Goal: Use online tool/utility: Utilize a website feature to perform a specific function

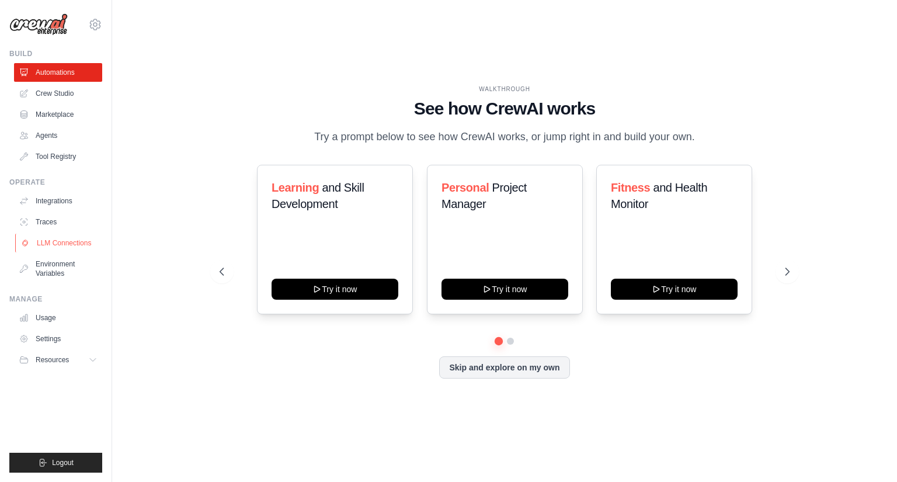
click at [53, 240] on link "LLM Connections" at bounding box center [59, 243] width 88 height 19
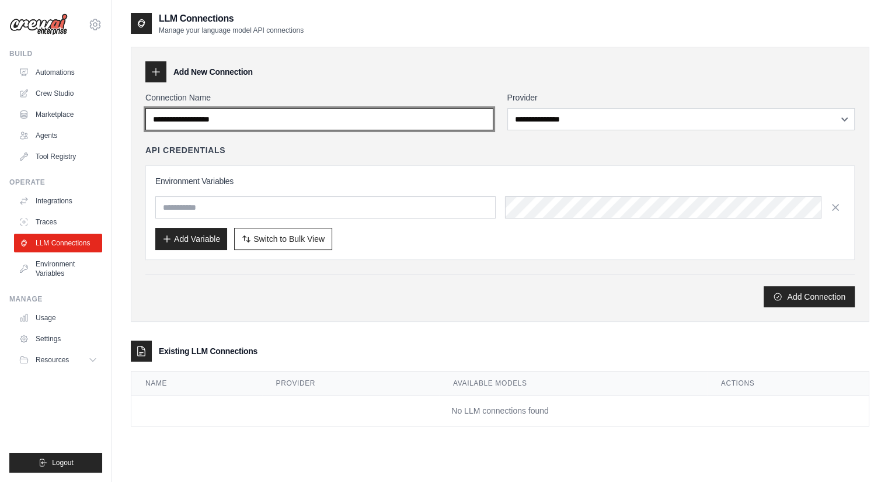
click at [329, 121] on input "Connection Name" at bounding box center [319, 119] width 348 height 22
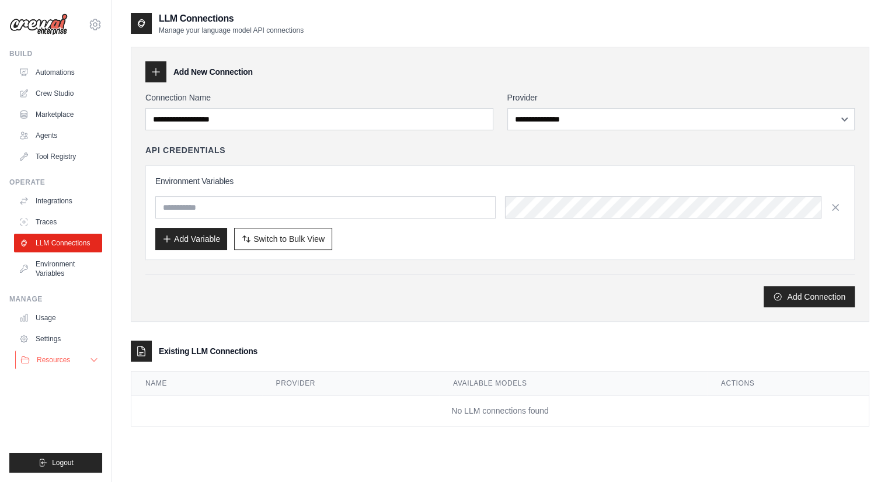
click at [73, 360] on button "Resources" at bounding box center [59, 359] width 88 height 19
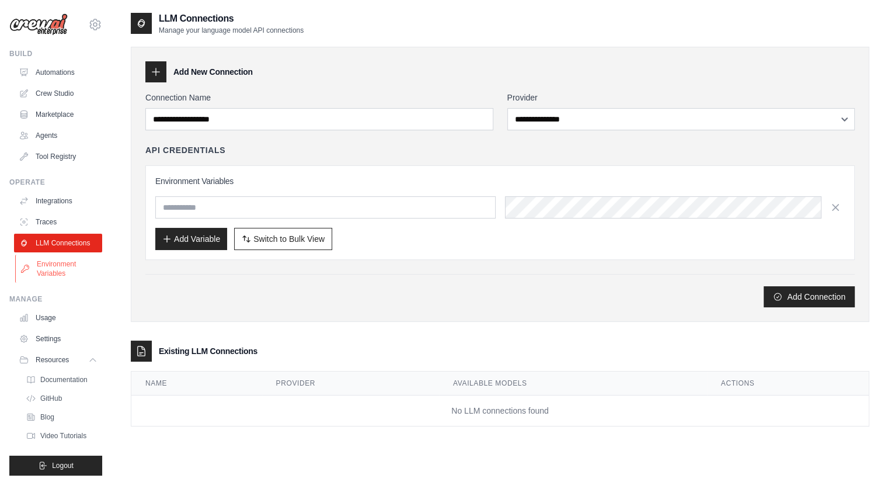
click at [60, 277] on link "Environment Variables" at bounding box center [59, 269] width 88 height 28
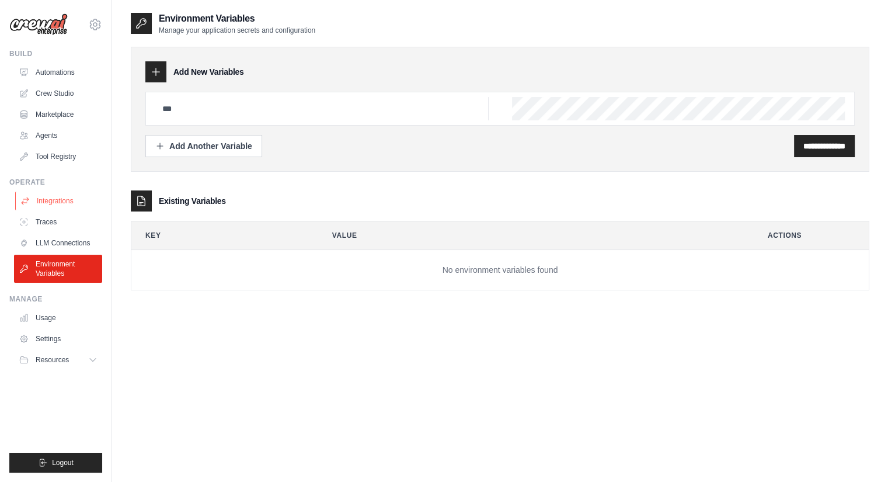
click at [56, 205] on link "Integrations" at bounding box center [59, 200] width 88 height 19
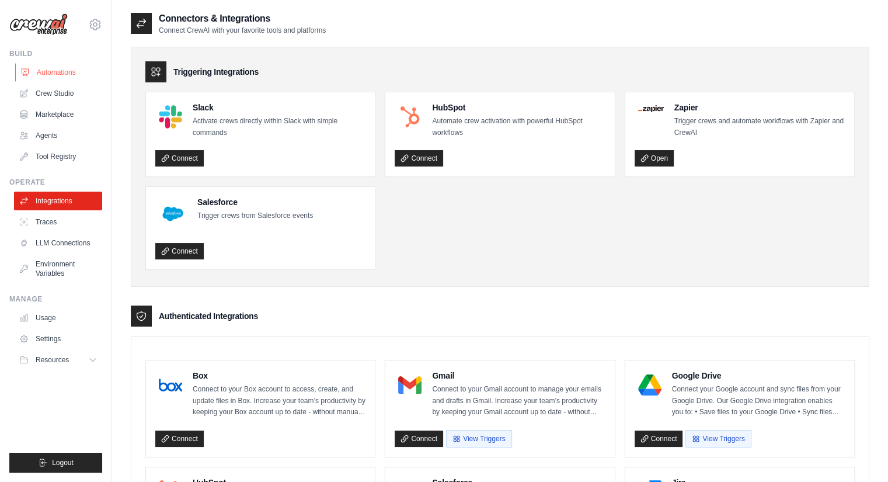
click at [66, 71] on link "Automations" at bounding box center [59, 72] width 88 height 19
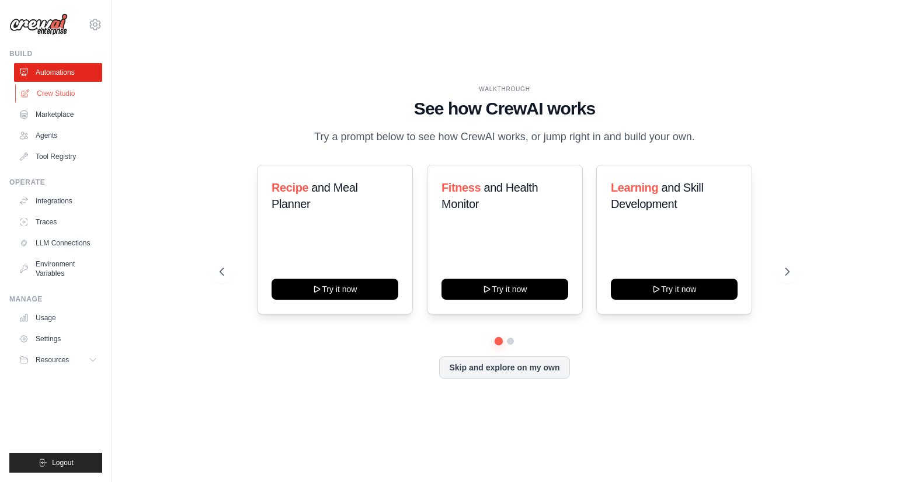
click at [63, 92] on link "Crew Studio" at bounding box center [59, 93] width 88 height 19
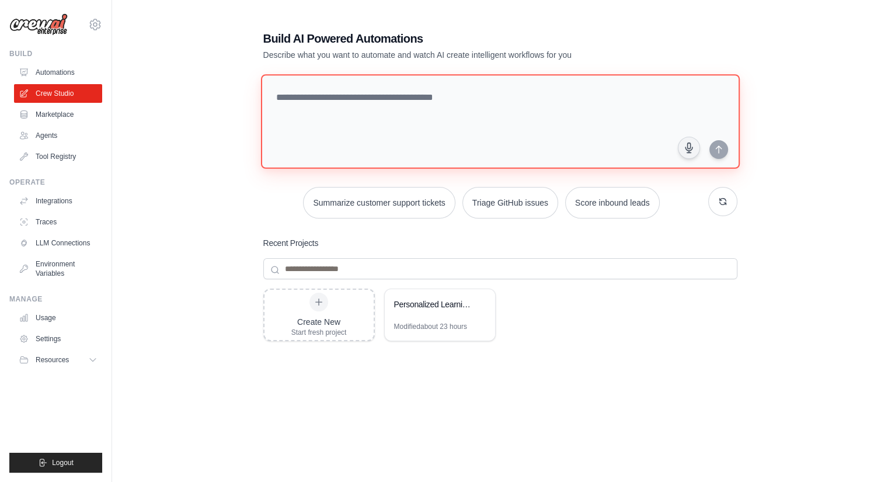
click at [325, 107] on textarea at bounding box center [499, 121] width 479 height 95
type textarea "**********"
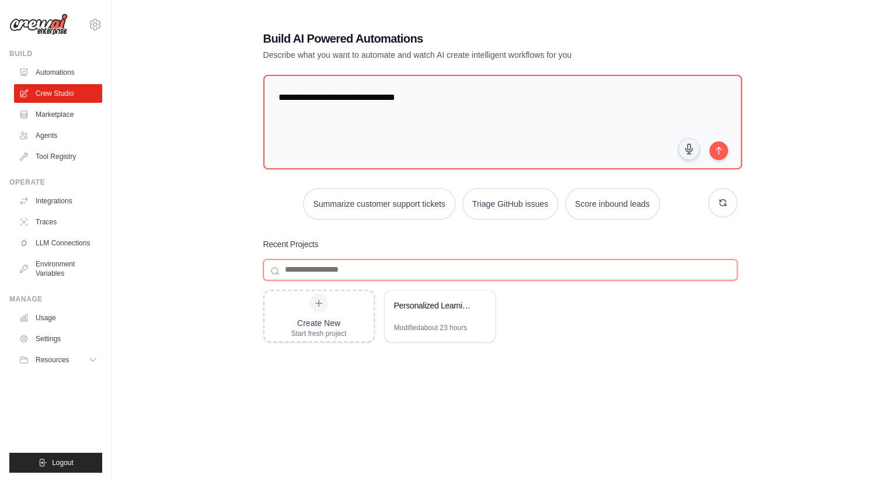
click at [353, 262] on input at bounding box center [500, 269] width 474 height 21
click at [717, 150] on icon "submit" at bounding box center [718, 149] width 9 height 9
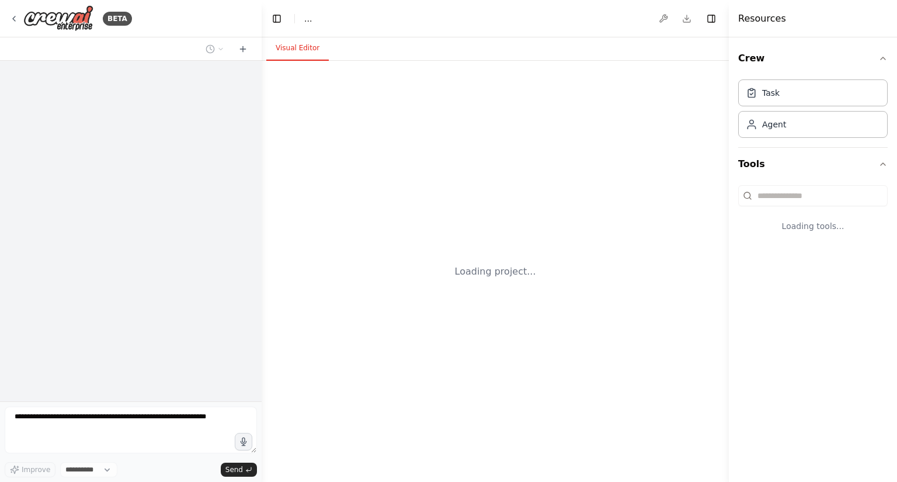
select select "****"
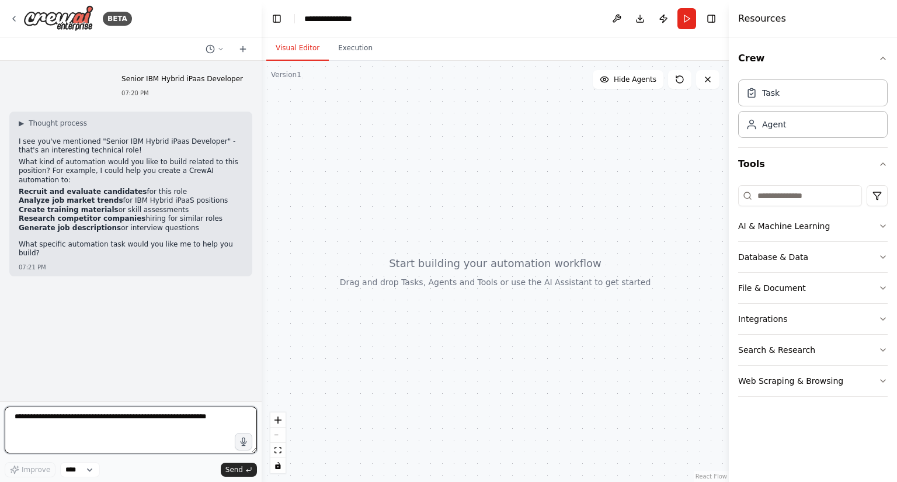
click at [64, 434] on textarea at bounding box center [131, 429] width 252 height 47
type textarea "******"
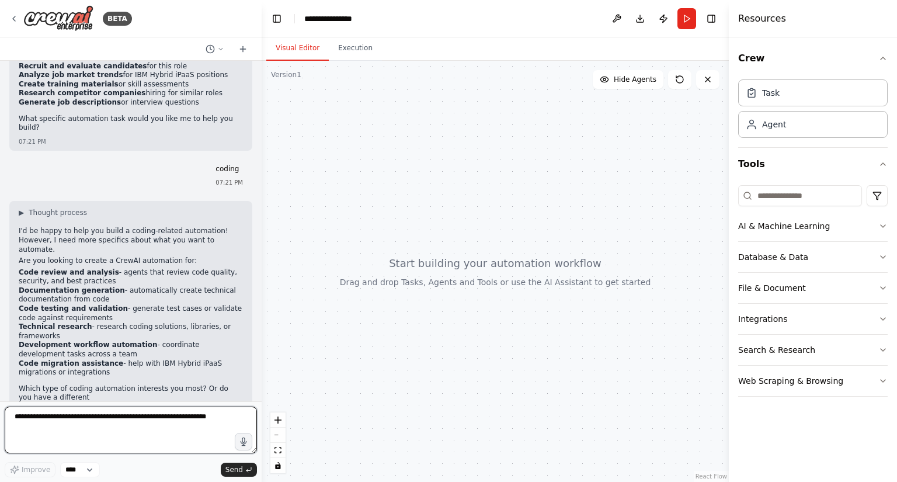
scroll to position [134, 0]
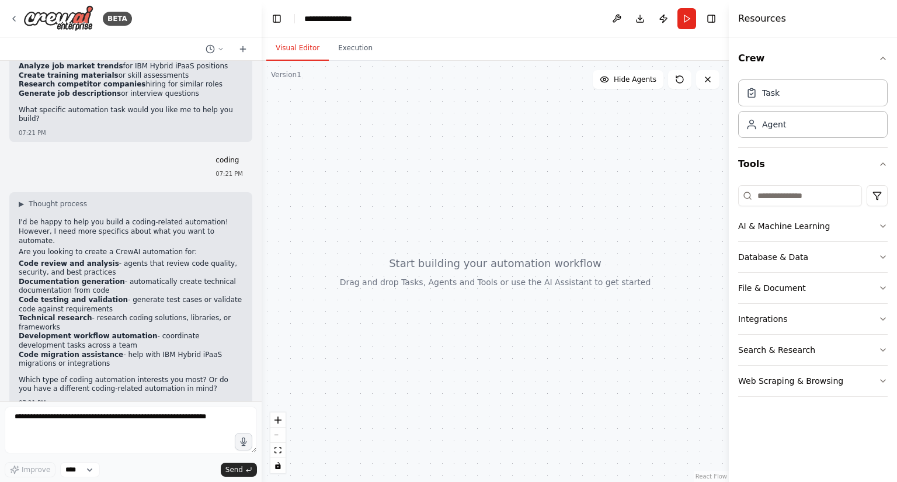
drag, startPoint x: 103, startPoint y: 340, endPoint x: 18, endPoint y: 336, distance: 85.3
click at [19, 350] on li "Code migration assistance - help with IBM Hybrid iPaaS migrations or integratio…" at bounding box center [131, 359] width 224 height 18
drag, startPoint x: 18, startPoint y: 336, endPoint x: 106, endPoint y: 337, distance: 87.6
click at [106, 337] on div "▶ Thought process I'd be happy to help you build a coding-related automation! H…" at bounding box center [130, 301] width 243 height 219
copy li "Code migration assistance"
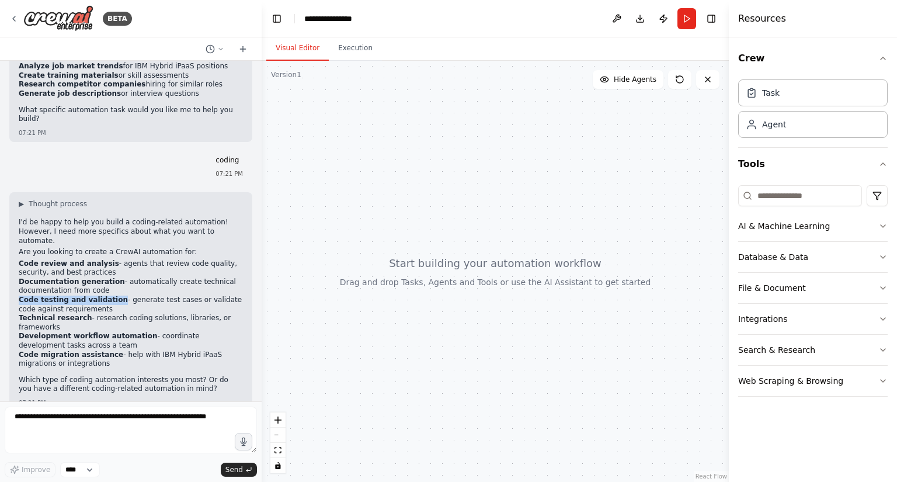
drag, startPoint x: 109, startPoint y: 282, endPoint x: 13, endPoint y: 284, distance: 96.3
click at [13, 284] on div "▶ Thought process I'd be happy to help you build a coding-related automation! H…" at bounding box center [130, 301] width 243 height 219
copy strong "Code testing and validation"
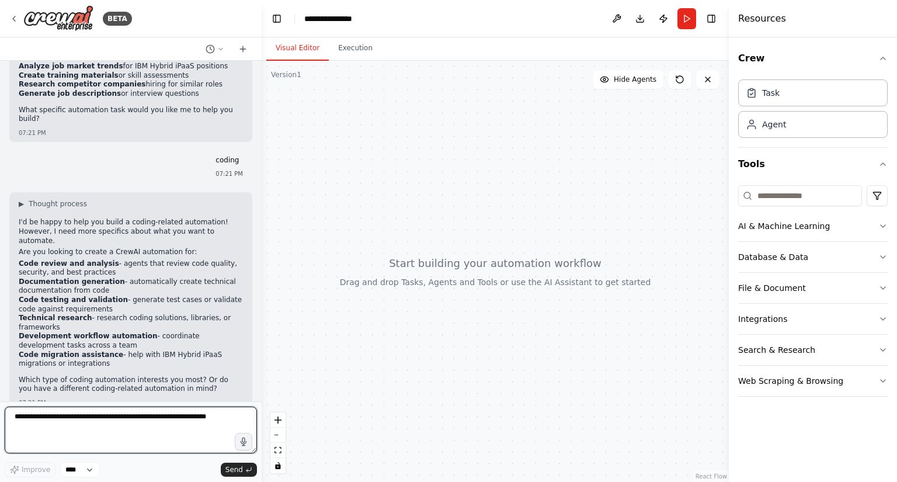
click at [63, 420] on textarea at bounding box center [131, 429] width 252 height 47
paste textarea "**********"
type textarea "**********"
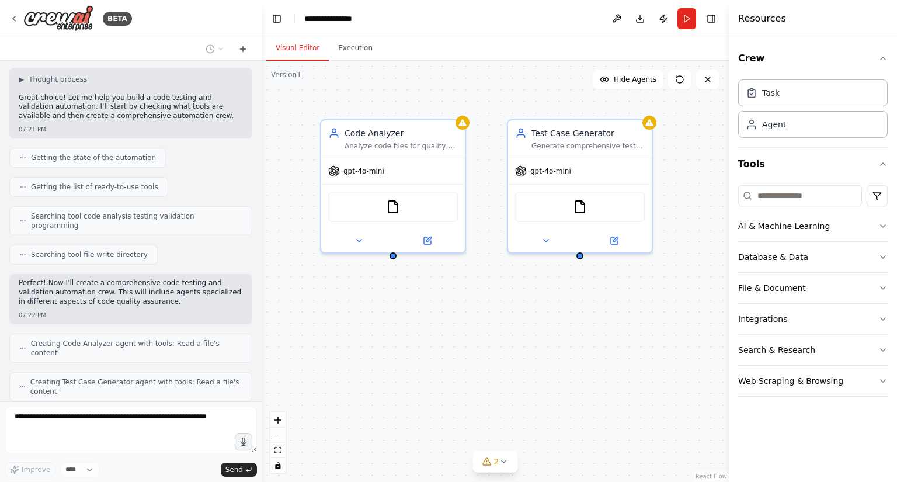
scroll to position [558, 0]
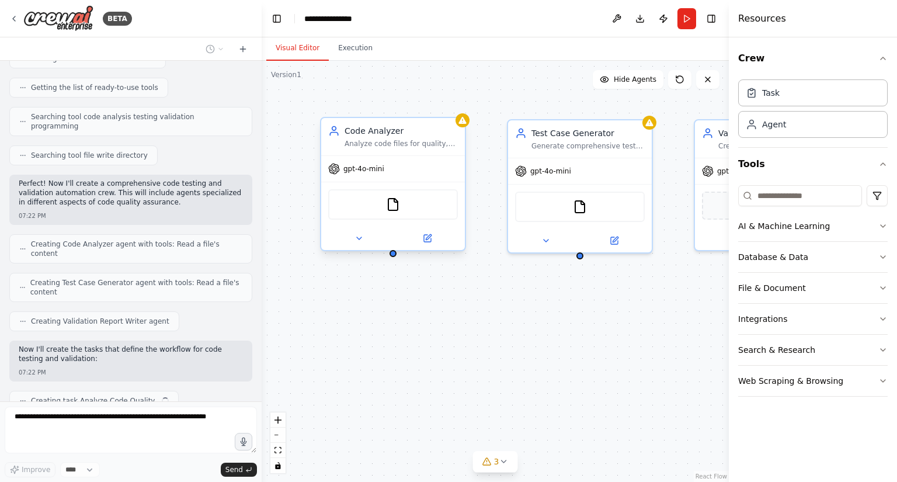
click at [384, 175] on div "gpt-4o-mini" at bounding box center [393, 169] width 144 height 26
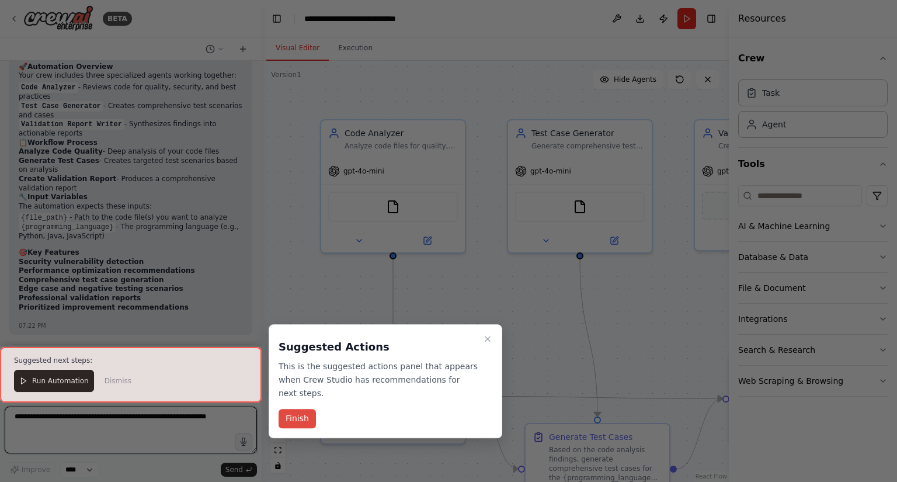
scroll to position [1187, 0]
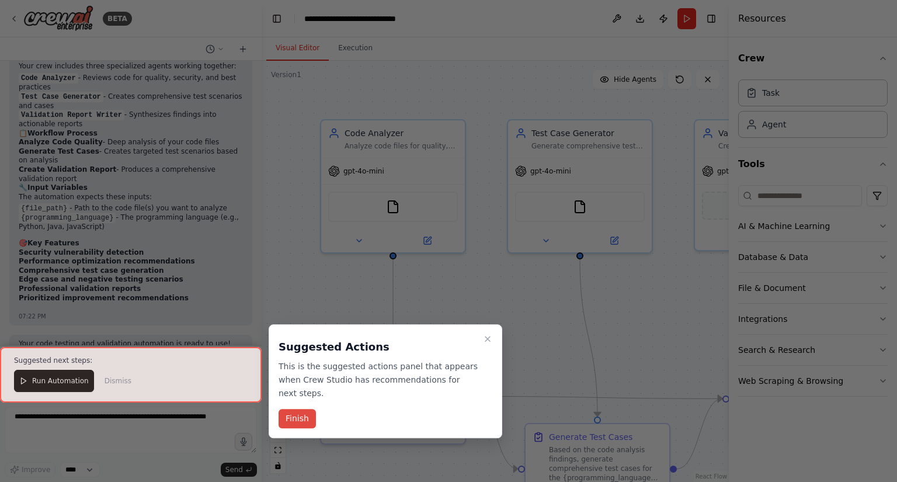
click at [308, 409] on button "Finish" at bounding box center [296, 418] width 37 height 19
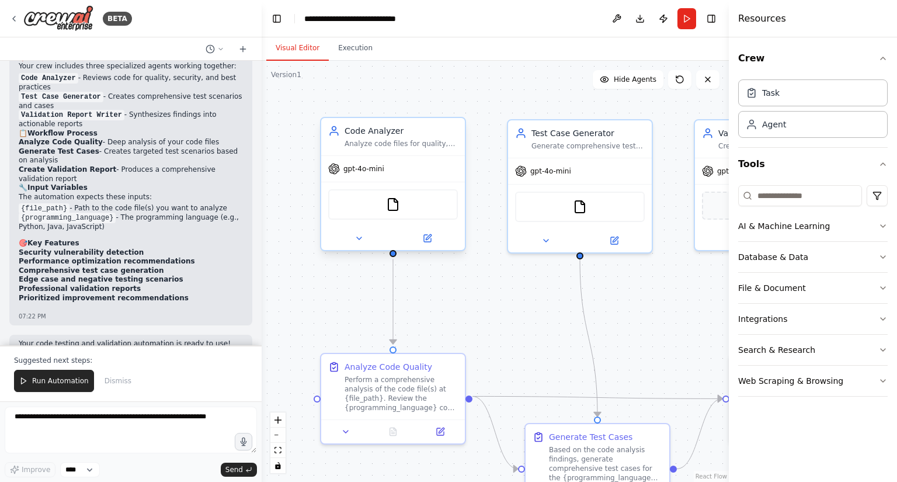
click at [379, 173] on div "gpt-4o-mini" at bounding box center [356, 169] width 56 height 12
click at [348, 176] on div "gpt-4o-mini" at bounding box center [393, 169] width 144 height 26
click at [570, 177] on div "gpt-4o-mini" at bounding box center [580, 169] width 144 height 26
click at [409, 145] on div "Analyze code files for quality, best practices, security vulnerabilities, and p…" at bounding box center [400, 143] width 113 height 9
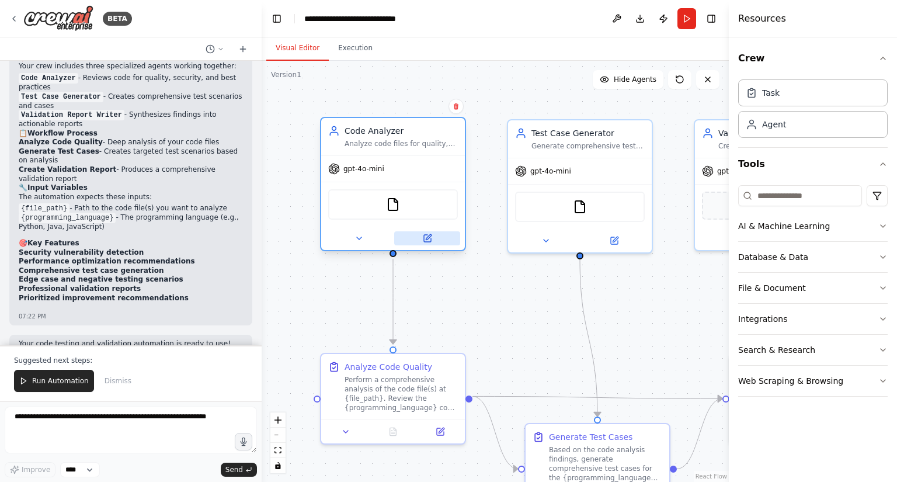
click at [427, 238] on icon at bounding box center [428, 236] width 5 height 5
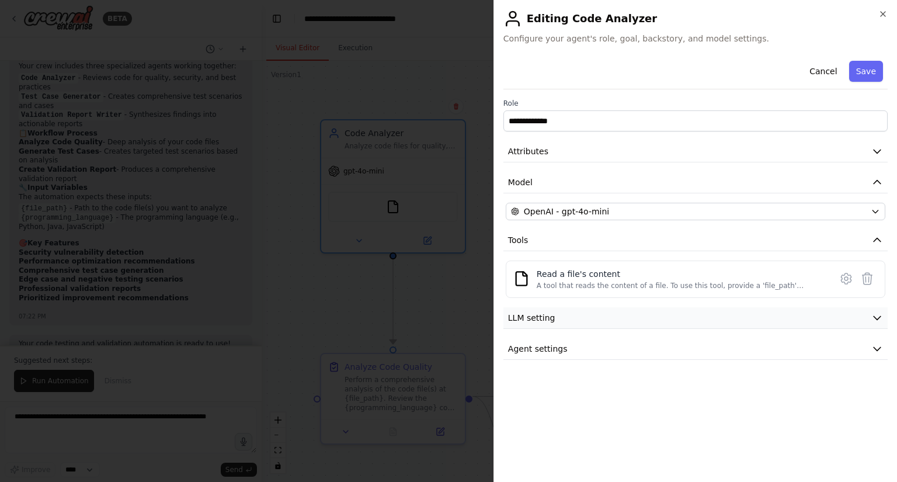
click at [681, 319] on button "LLM setting" at bounding box center [695, 318] width 384 height 22
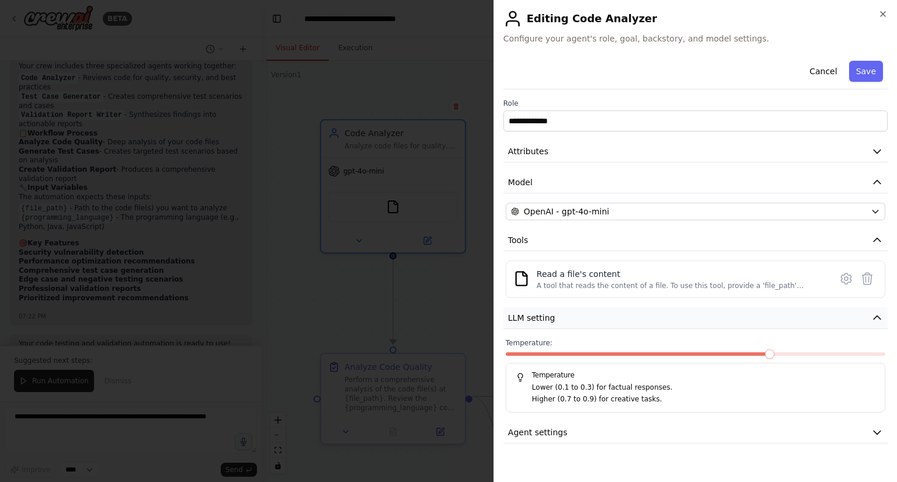
click at [681, 319] on button "LLM setting" at bounding box center [695, 318] width 384 height 22
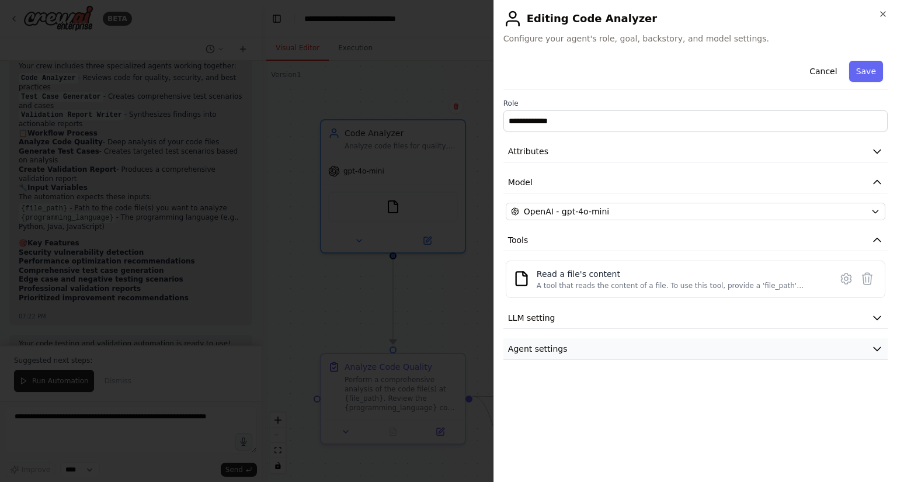
click at [607, 352] on button "Agent settings" at bounding box center [695, 349] width 384 height 22
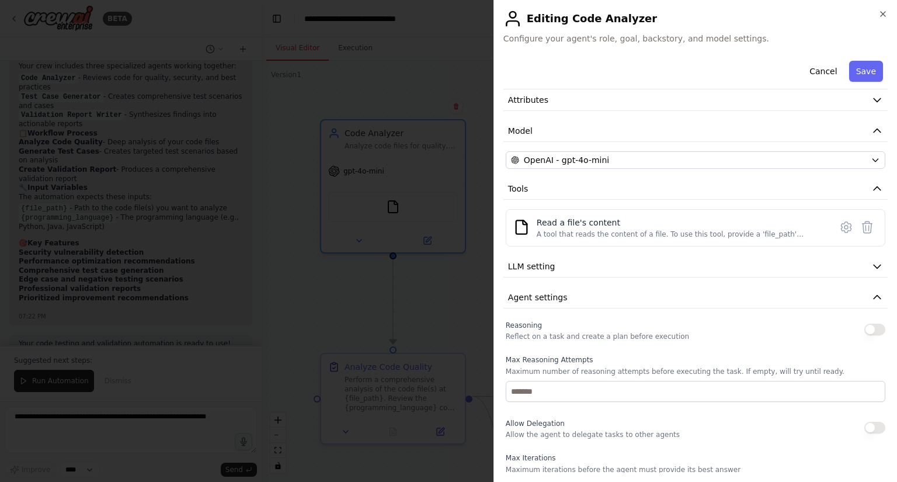
scroll to position [0, 0]
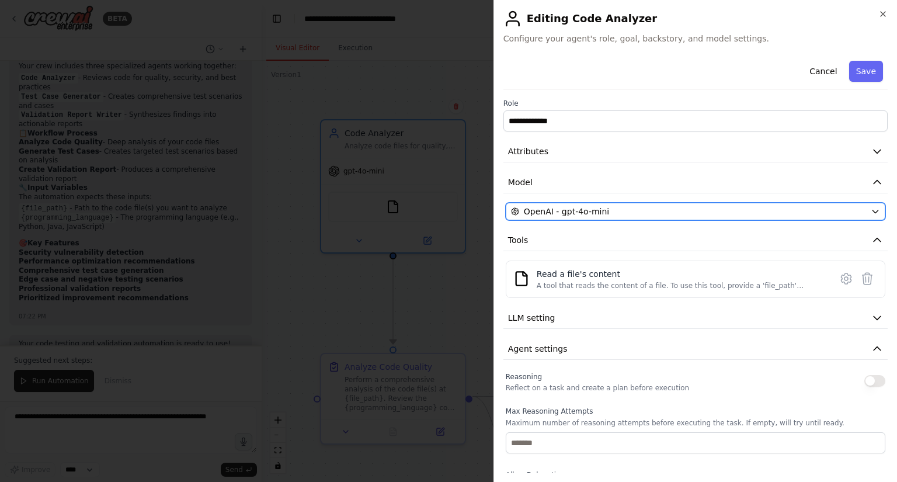
click at [870, 213] on icon "button" at bounding box center [874, 211] width 9 height 9
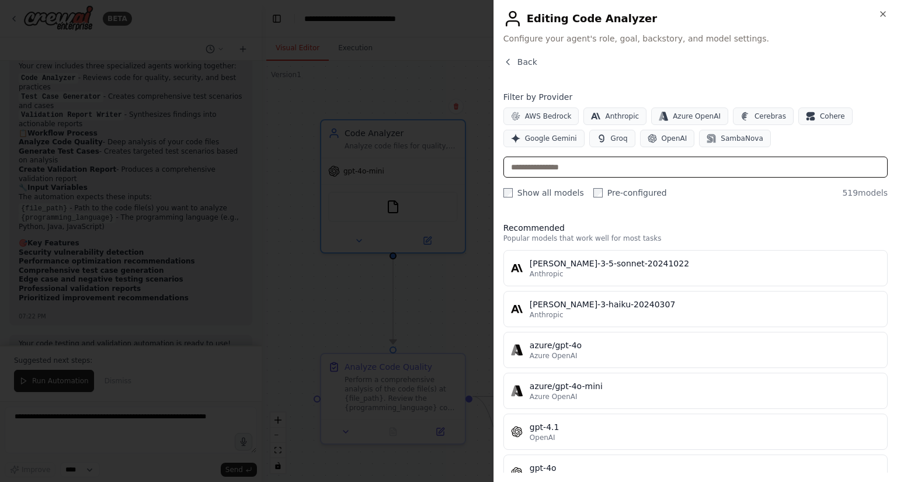
click at [580, 169] on input "text" at bounding box center [695, 166] width 384 height 21
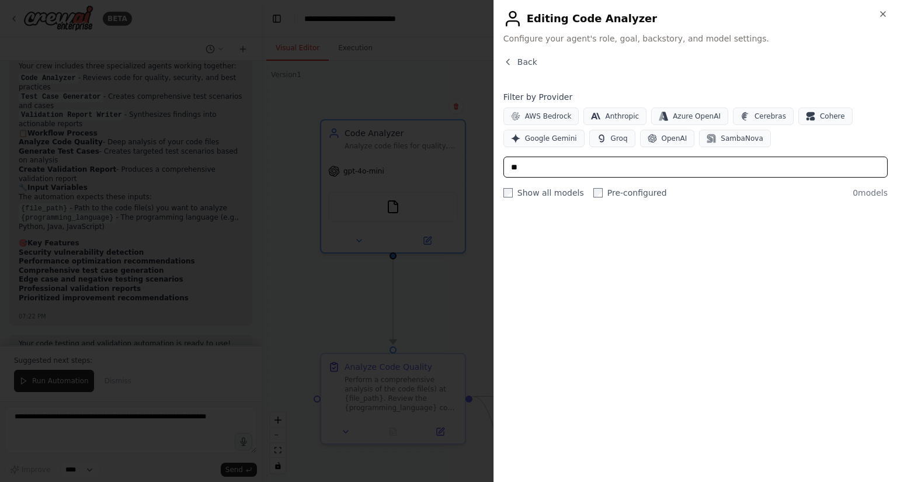
type input "*"
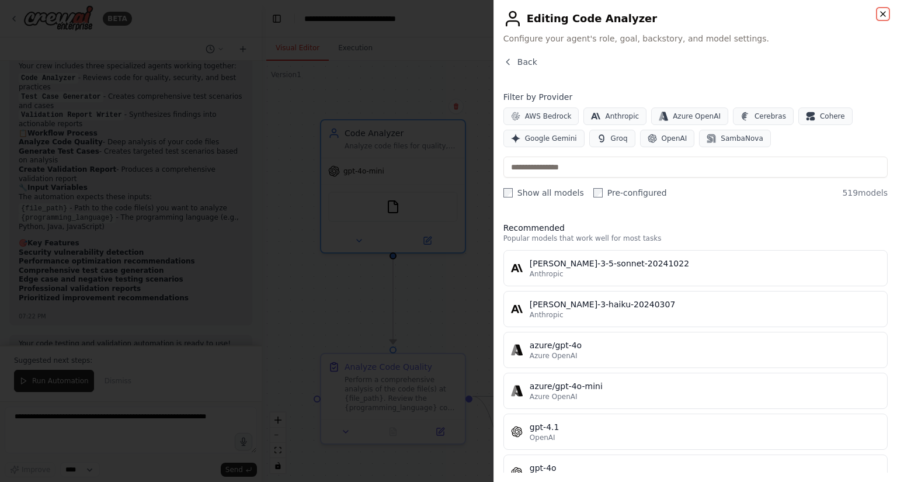
click at [884, 13] on icon "button" at bounding box center [882, 13] width 9 height 9
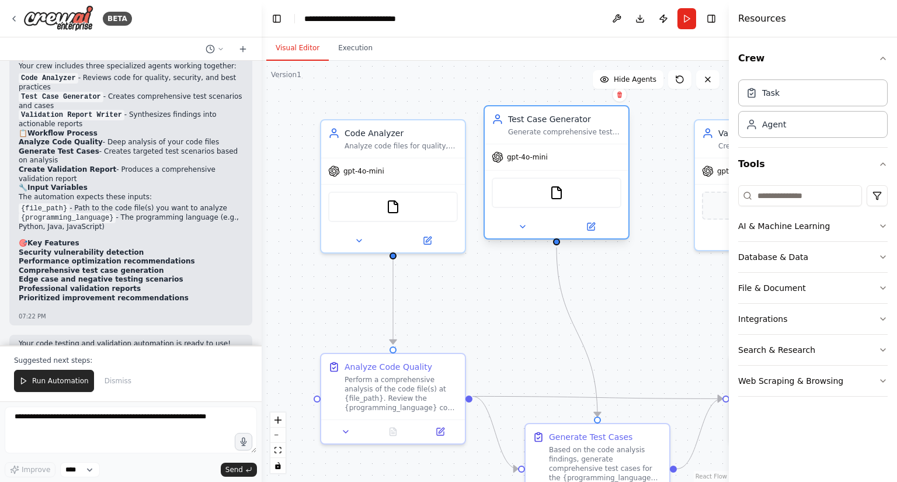
drag, startPoint x: 567, startPoint y: 144, endPoint x: 540, endPoint y: 134, distance: 29.4
click at [540, 134] on div "Generate comprehensive test cases and test scenarios for {programming_language}…" at bounding box center [564, 131] width 113 height 9
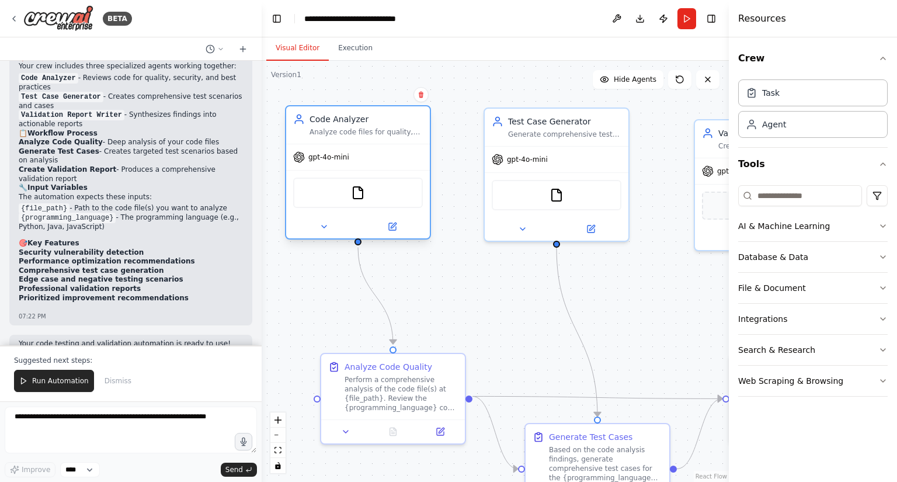
drag, startPoint x: 428, startPoint y: 141, endPoint x: 386, endPoint y: 128, distance: 44.3
click at [386, 128] on div "Analyze code files for quality, best practices, security vulnerabilities, and p…" at bounding box center [365, 131] width 113 height 9
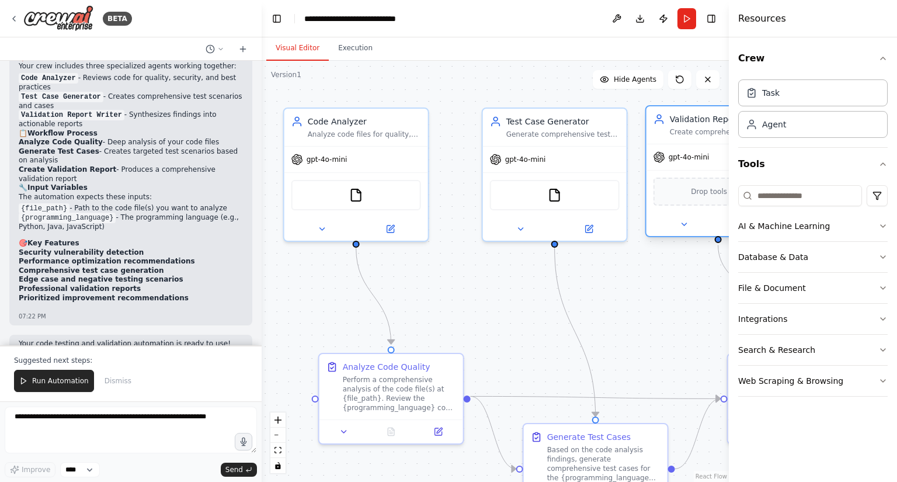
drag, startPoint x: 711, startPoint y: 138, endPoint x: 665, endPoint y: 127, distance: 47.3
click at [665, 127] on div "Validation Report Writer Create comprehensive validation reports that summarize…" at bounding box center [718, 124] width 130 height 23
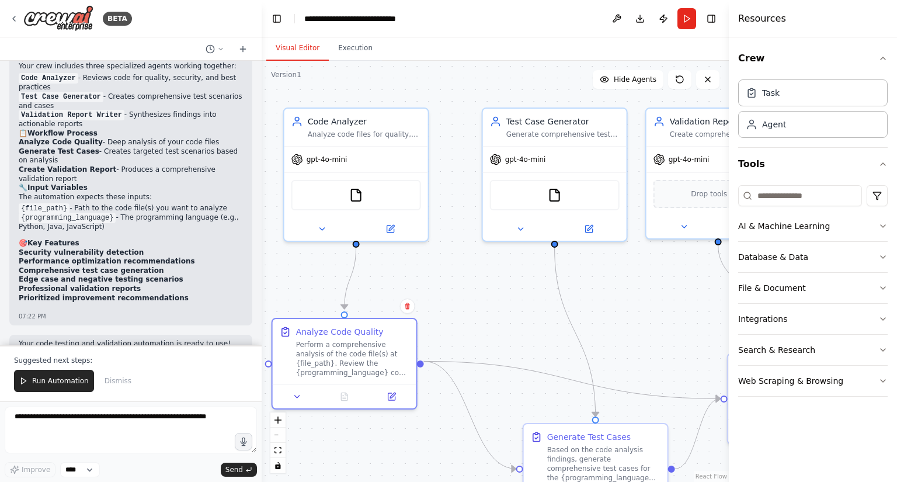
drag, startPoint x: 429, startPoint y: 363, endPoint x: 424, endPoint y: 298, distance: 65.0
click at [383, 326] on div "Analyze Code Quality" at bounding box center [352, 332] width 113 height 12
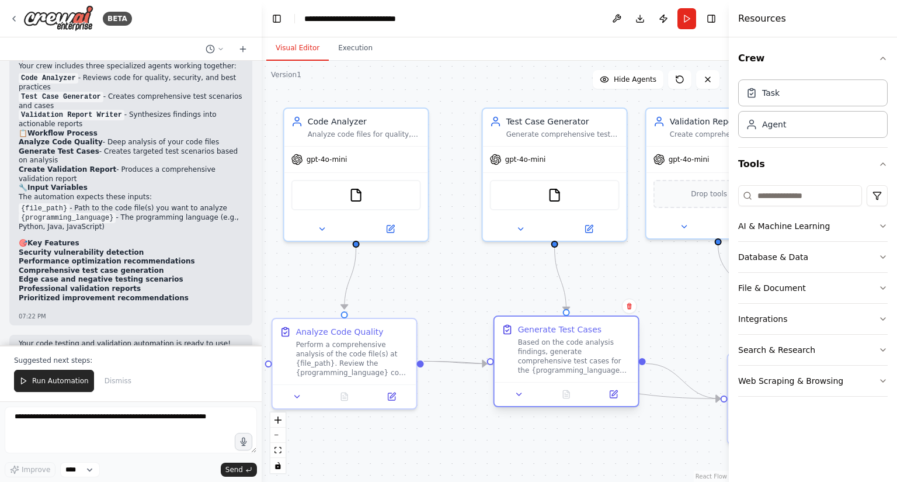
drag, startPoint x: 575, startPoint y: 437, endPoint x: 542, endPoint y: 336, distance: 106.3
click at [542, 336] on div "Generate Test Cases Based on the code analysis findings, generate comprehensive…" at bounding box center [574, 348] width 113 height 51
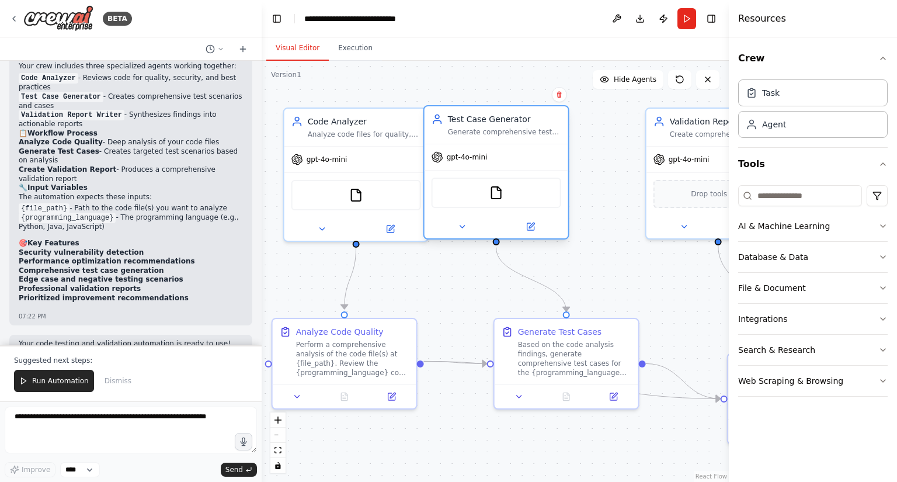
drag, startPoint x: 597, startPoint y: 121, endPoint x: 543, endPoint y: 121, distance: 53.7
click at [543, 121] on div "Test Case Generator" at bounding box center [504, 119] width 113 height 12
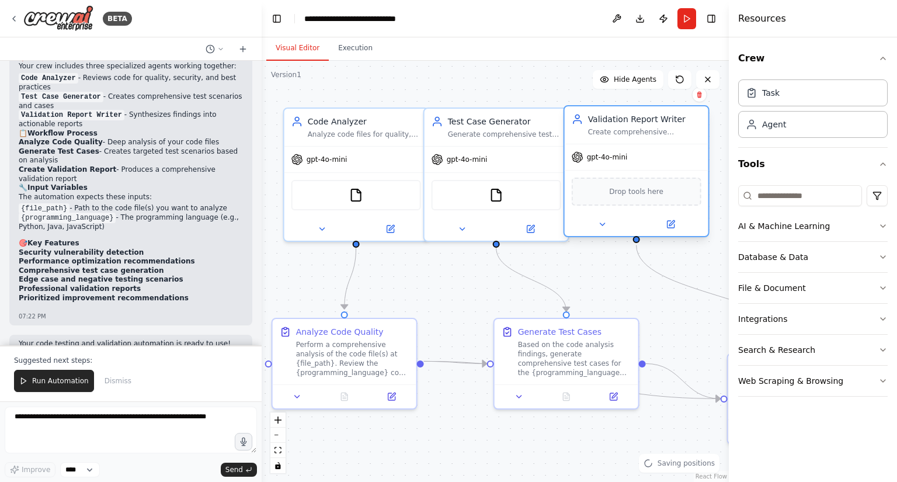
drag, startPoint x: 688, startPoint y: 121, endPoint x: 609, endPoint y: 124, distance: 78.3
click at [609, 124] on div "Validation Report Writer" at bounding box center [644, 119] width 113 height 12
click at [604, 224] on icon at bounding box center [601, 223] width 9 height 9
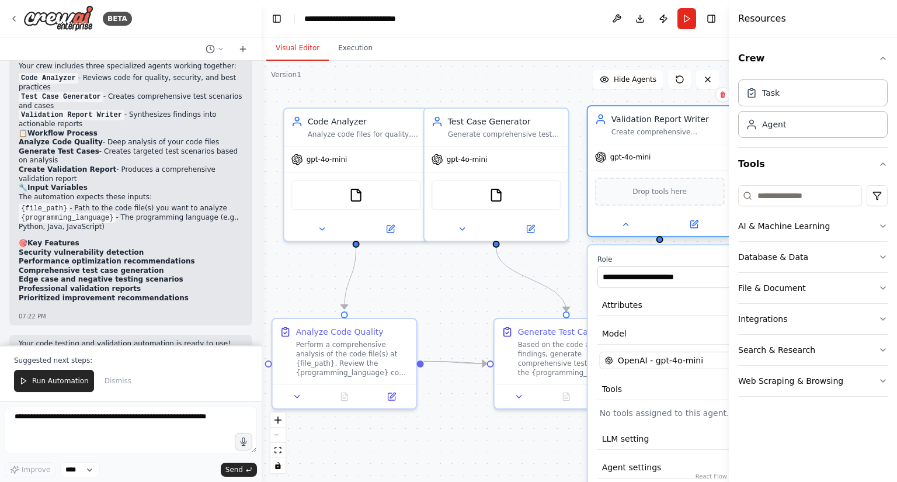
drag, startPoint x: 659, startPoint y: 123, endPoint x: 684, endPoint y: 127, distance: 24.8
click at [684, 127] on div "Validation Report Writer Create comprehensive validation reports that summarize…" at bounding box center [667, 124] width 113 height 23
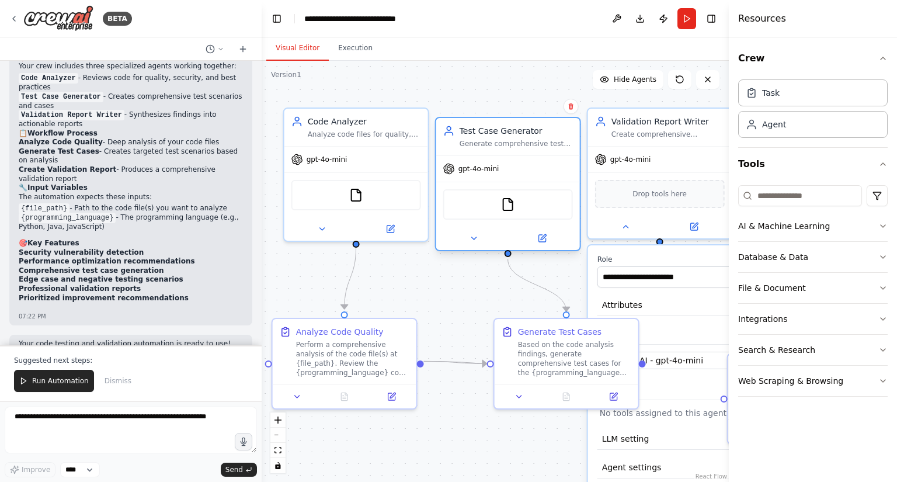
drag, startPoint x: 506, startPoint y: 121, endPoint x: 523, endPoint y: 132, distance: 20.2
click at [523, 132] on div "Test Case Generator" at bounding box center [515, 131] width 113 height 12
click at [805, 258] on button "Database & Data" at bounding box center [812, 257] width 149 height 30
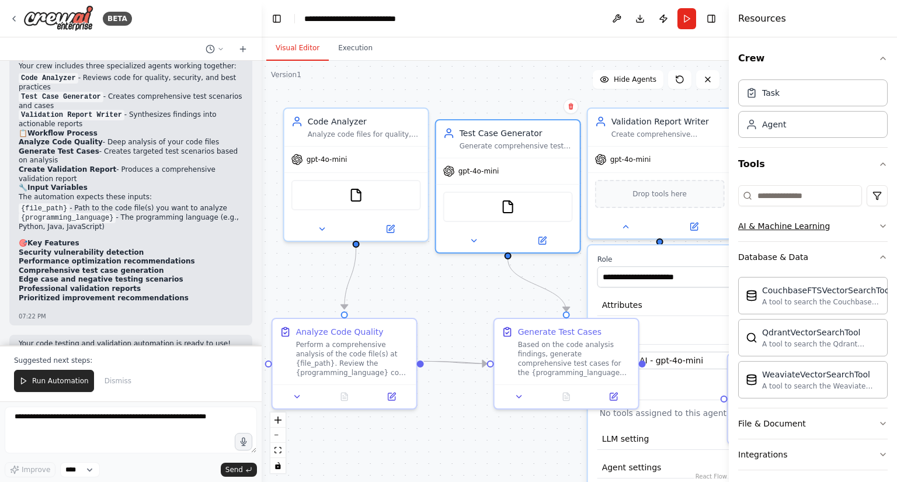
click at [817, 221] on div "AI & Machine Learning" at bounding box center [784, 226] width 92 height 12
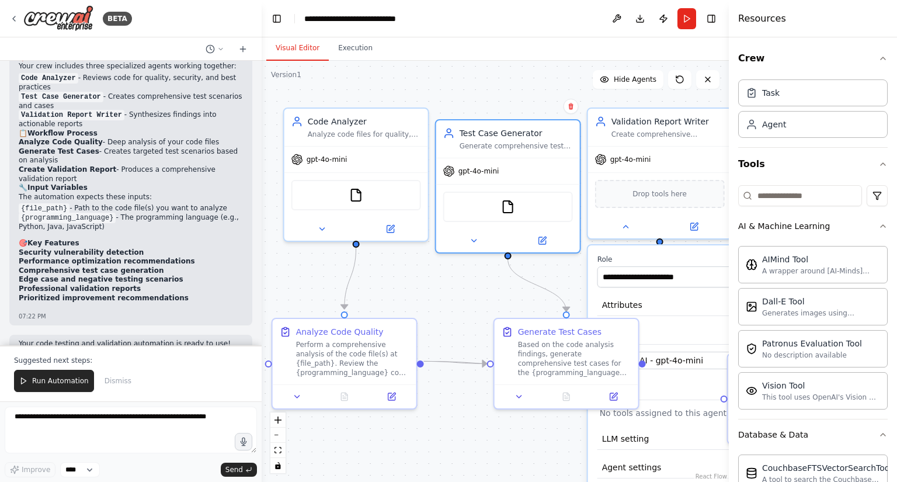
click at [258, 125] on div at bounding box center [259, 241] width 5 height 482
click at [241, 79] on div "Perfect! I've created your Code Testing & Validation Suite automation. Here's w…" at bounding box center [130, 177] width 243 height 298
click at [243, 78] on div "Perfect! I've created your Code Testing & Validation Suite automation. Here's w…" at bounding box center [130, 177] width 243 height 298
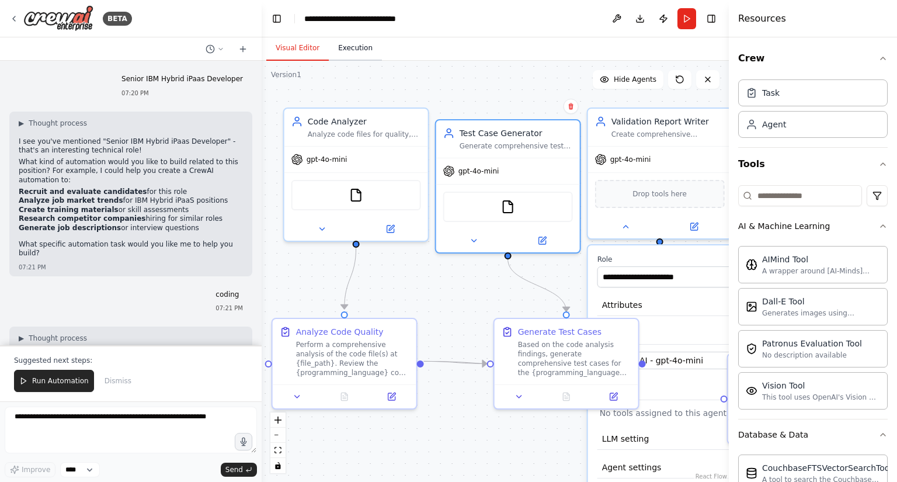
click at [353, 49] on button "Execution" at bounding box center [355, 48] width 53 height 25
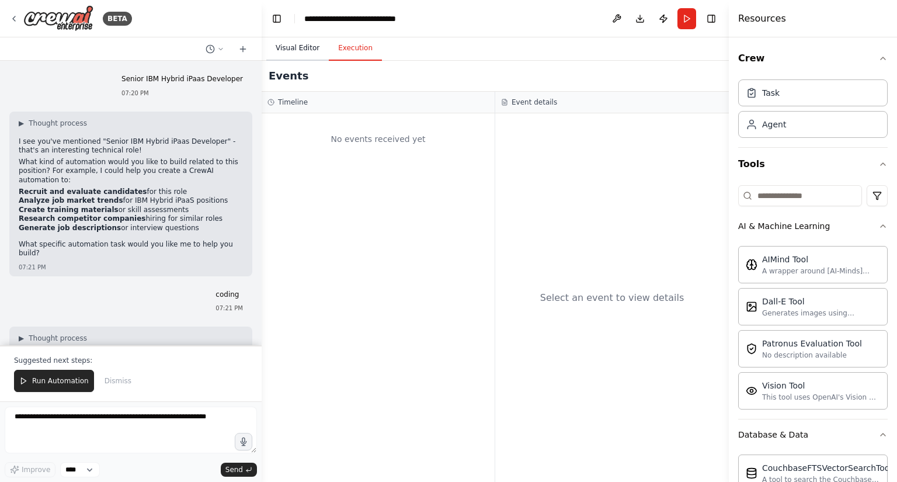
click at [304, 51] on button "Visual Editor" at bounding box center [297, 48] width 62 height 25
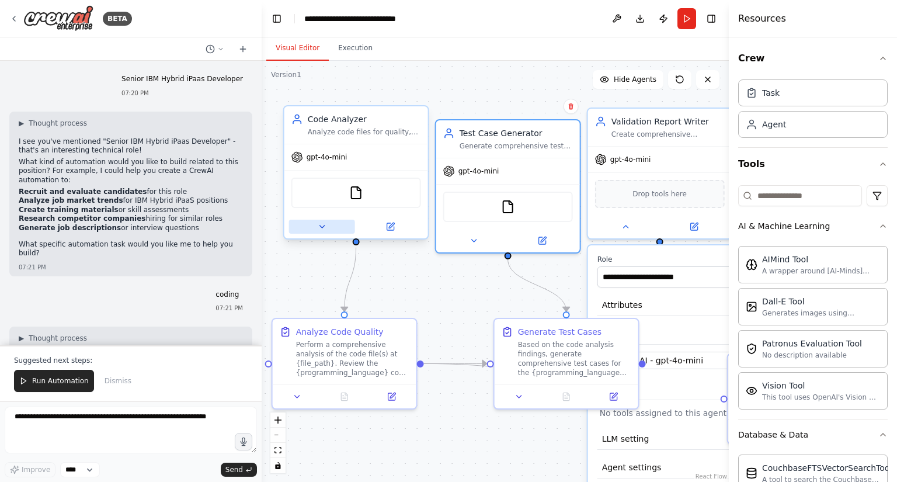
click at [319, 228] on icon at bounding box center [321, 226] width 9 height 9
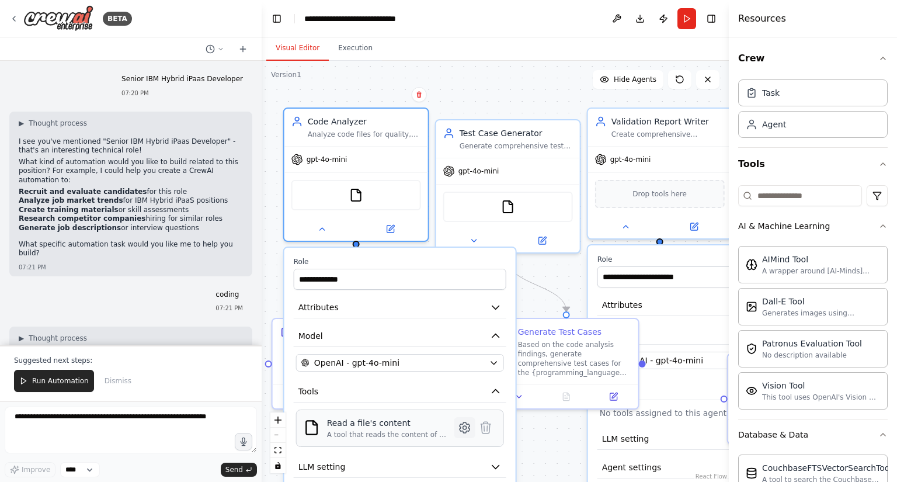
click at [461, 427] on icon at bounding box center [464, 427] width 10 height 11
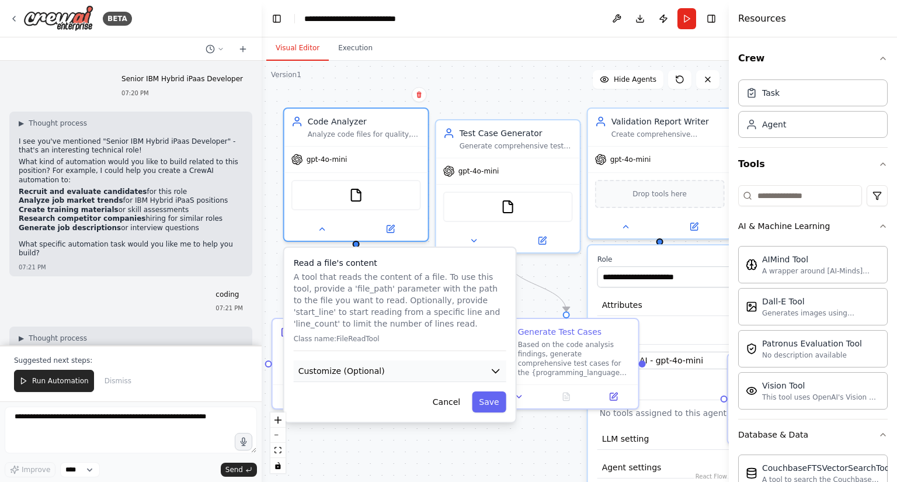
click at [427, 378] on button "Customize (Optional)" at bounding box center [400, 371] width 212 height 22
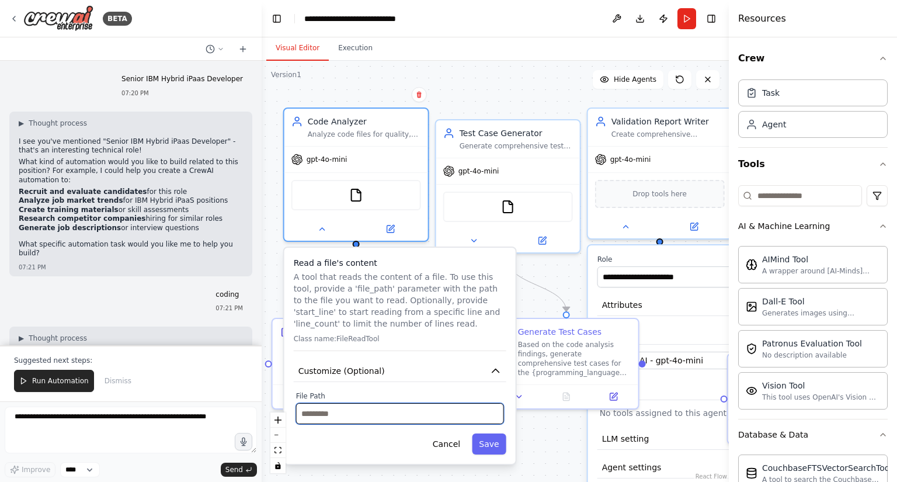
click at [392, 410] on input "text" at bounding box center [400, 413] width 208 height 21
paste input "**********"
type input "**********"
click at [480, 437] on button "Save" at bounding box center [489, 443] width 34 height 21
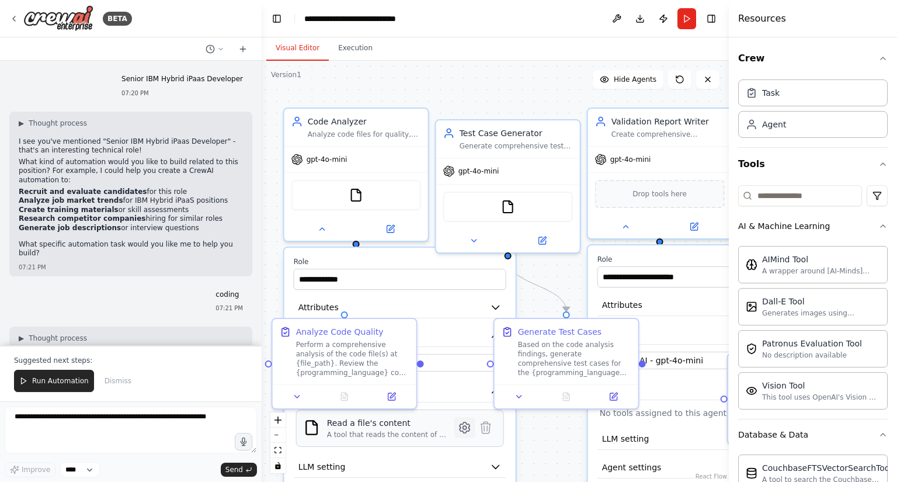
click at [466, 433] on icon at bounding box center [465, 427] width 14 height 14
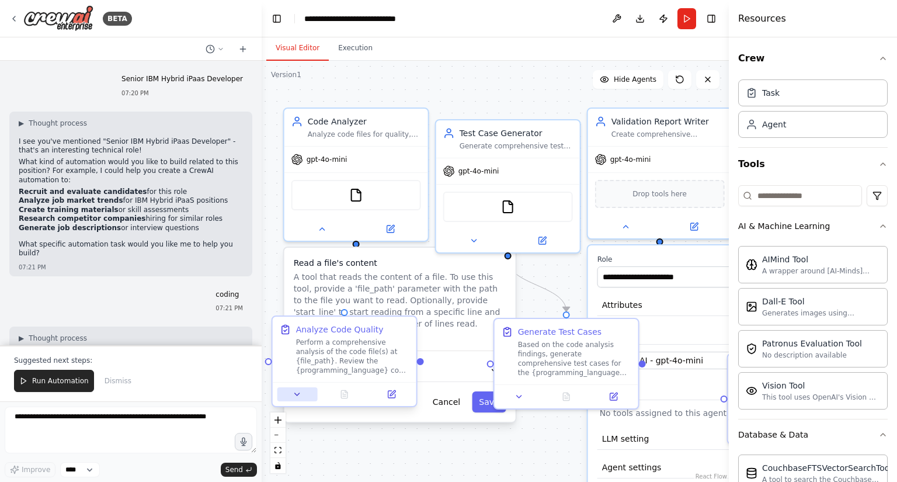
click at [298, 396] on icon at bounding box center [296, 393] width 9 height 9
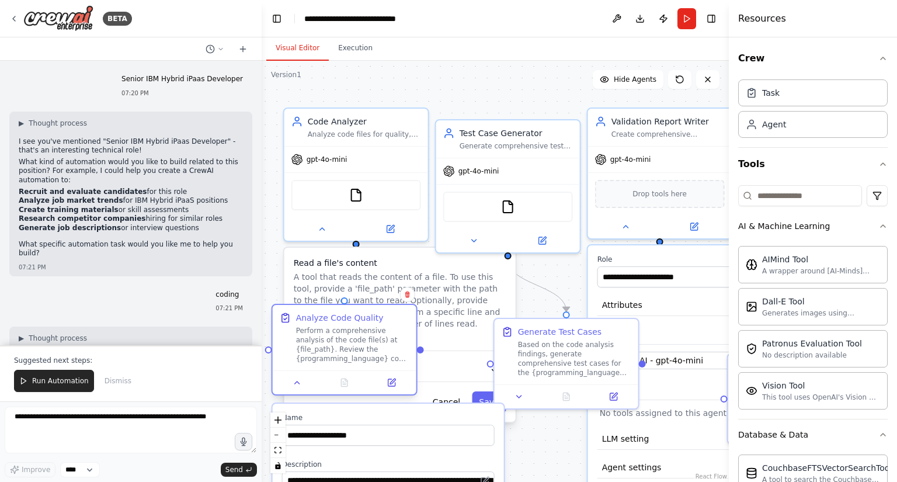
drag, startPoint x: 356, startPoint y: 325, endPoint x: 419, endPoint y: 114, distance: 220.5
click at [384, 312] on div "Analyze Code Quality" at bounding box center [340, 318] width 88 height 12
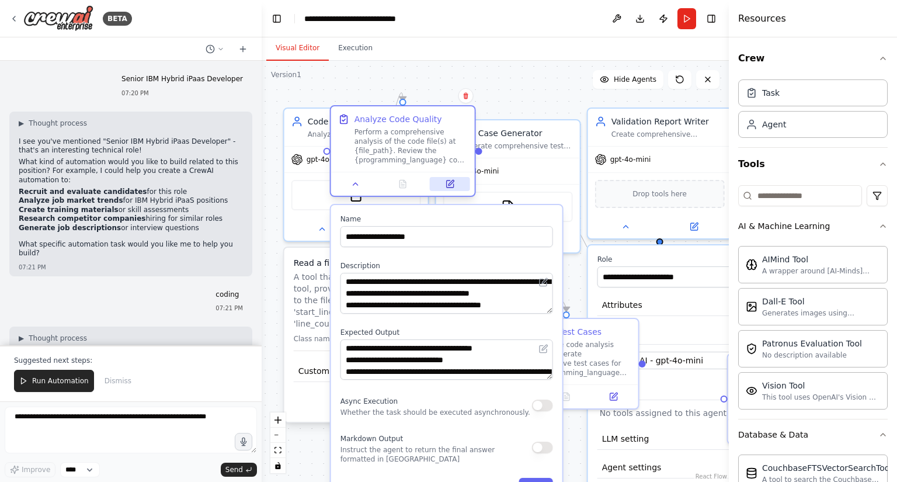
click at [454, 184] on icon at bounding box center [449, 183] width 9 height 9
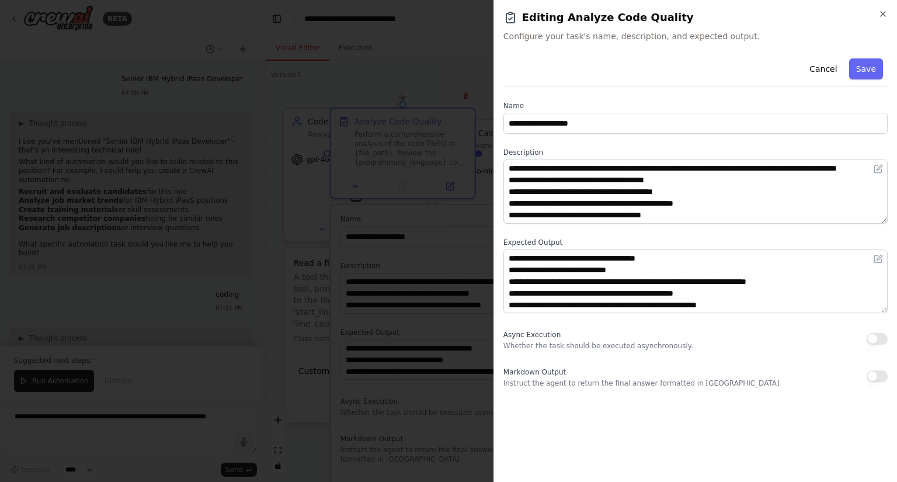
click at [587, 339] on div "Async Execution Whether the task should be executed asynchronously." at bounding box center [598, 338] width 190 height 23
click at [880, 336] on button "button" at bounding box center [876, 339] width 21 height 12
click at [886, 377] on button "button" at bounding box center [876, 376] width 21 height 12
click at [867, 63] on button "Save" at bounding box center [866, 68] width 34 height 21
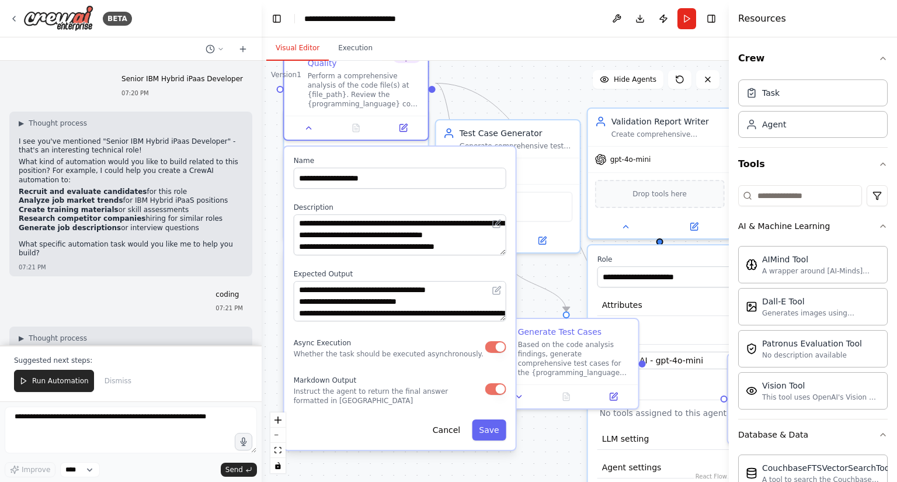
drag, startPoint x: 528, startPoint y: 216, endPoint x: 480, endPoint y: 146, distance: 84.5
click at [480, 156] on label "Name" at bounding box center [400, 160] width 212 height 9
click at [501, 430] on div "**********" at bounding box center [399, 298] width 231 height 303
click at [494, 420] on button "Save" at bounding box center [489, 429] width 34 height 21
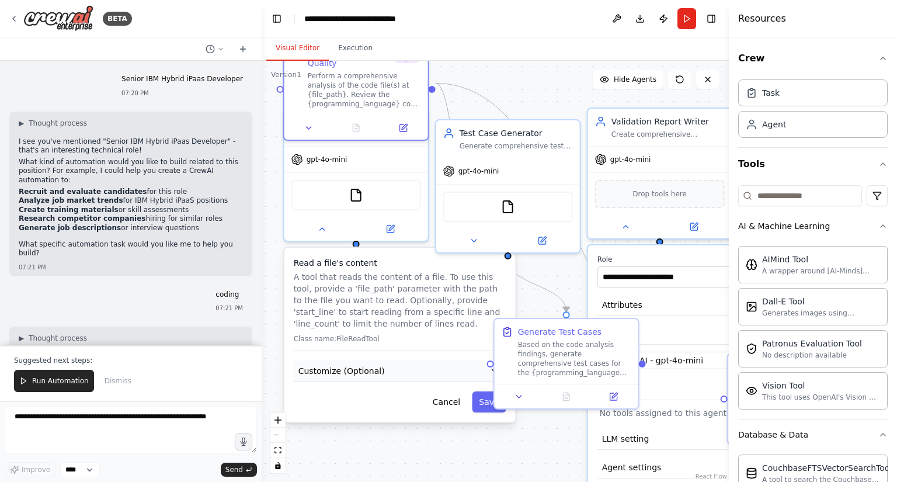
click at [433, 372] on button "Customize (Optional)" at bounding box center [400, 371] width 212 height 22
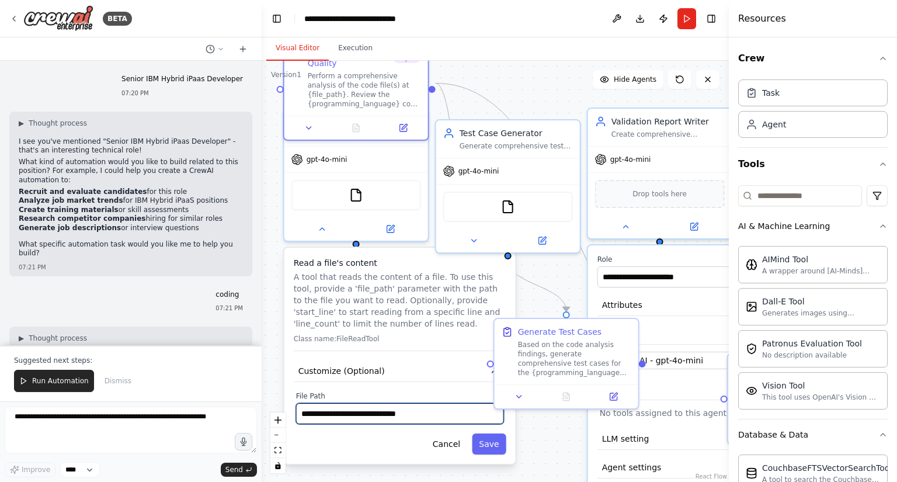
click at [451, 416] on input "**********" at bounding box center [400, 413] width 208 height 21
type input "**********"
click at [495, 442] on button "Save" at bounding box center [489, 443] width 34 height 21
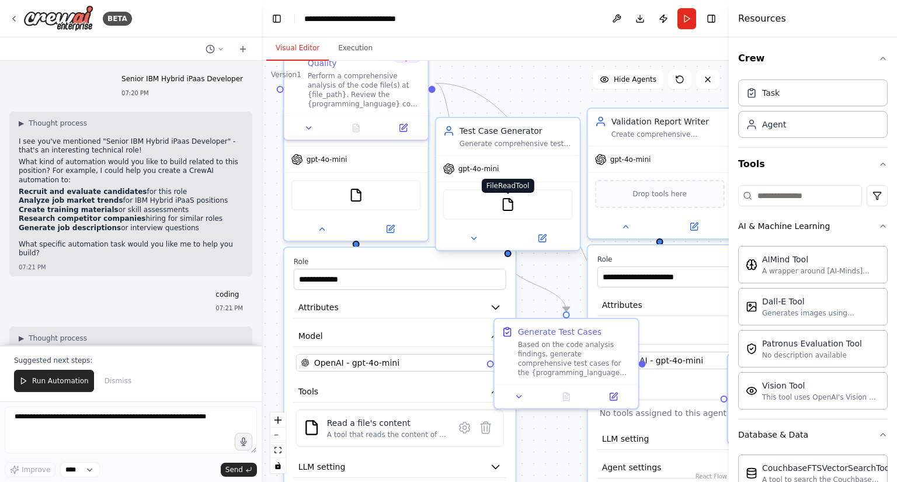
click at [508, 210] on img at bounding box center [508, 204] width 14 height 14
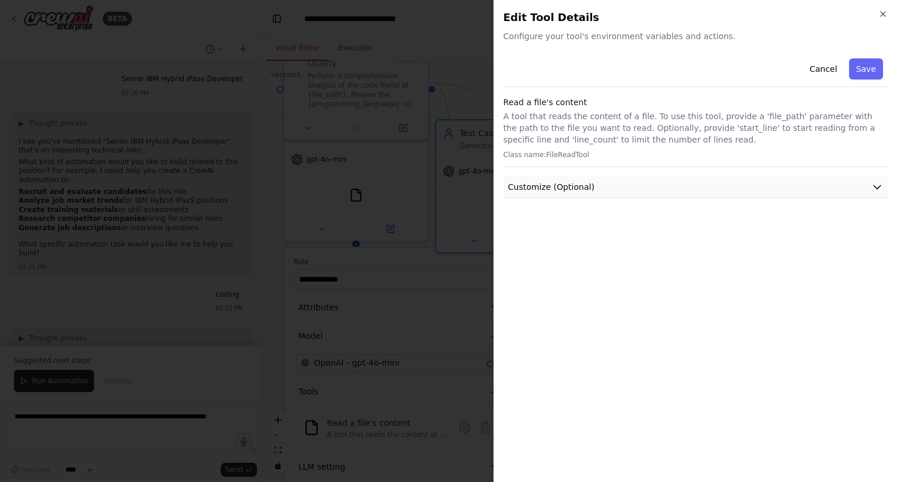
click at [553, 191] on span "Customize (Optional)" at bounding box center [551, 187] width 86 height 12
click at [881, 16] on icon "button" at bounding box center [882, 13] width 9 height 9
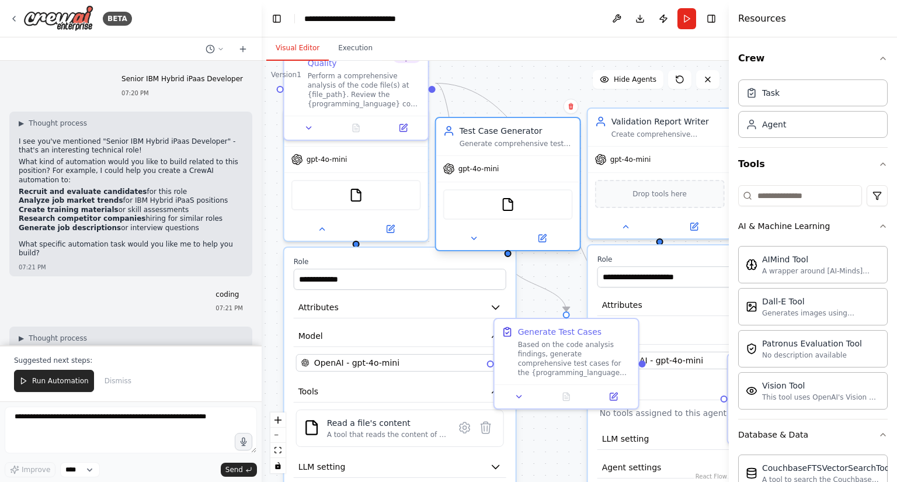
click at [548, 144] on div "Generate comprehensive test cases and test scenarios for {programming_language}…" at bounding box center [515, 143] width 113 height 9
click at [545, 243] on button at bounding box center [542, 238] width 66 height 14
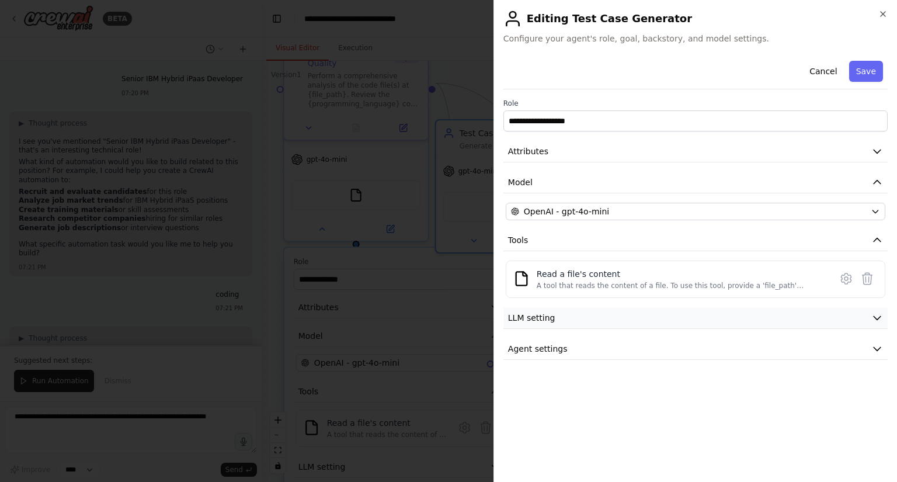
click at [610, 312] on button "LLM setting" at bounding box center [695, 318] width 384 height 22
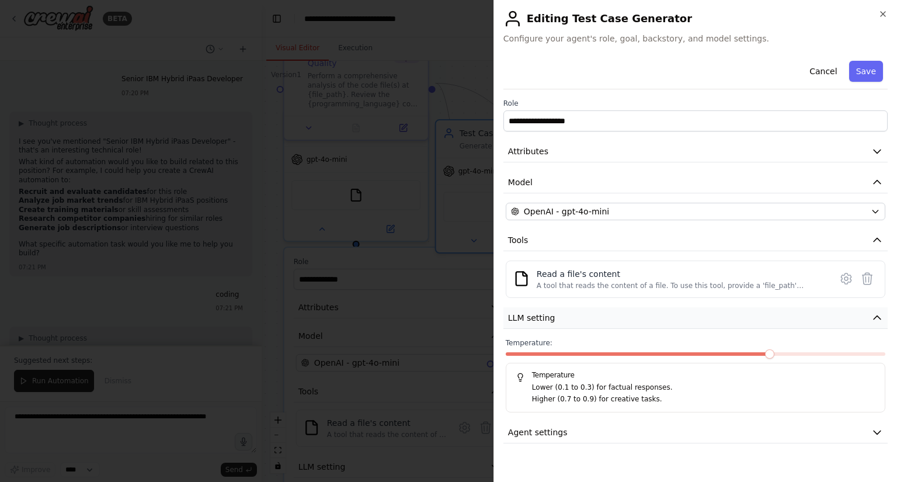
click at [610, 312] on button "LLM setting" at bounding box center [695, 318] width 384 height 22
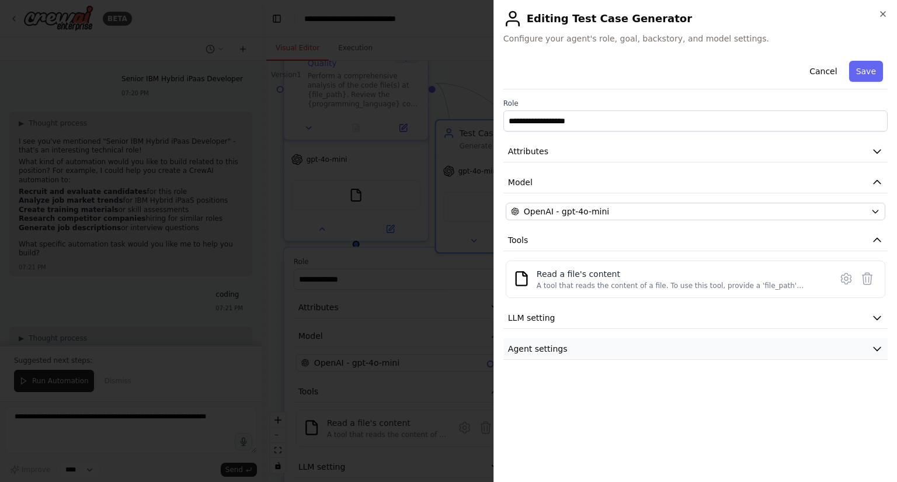
click at [730, 346] on button "Agent settings" at bounding box center [695, 349] width 384 height 22
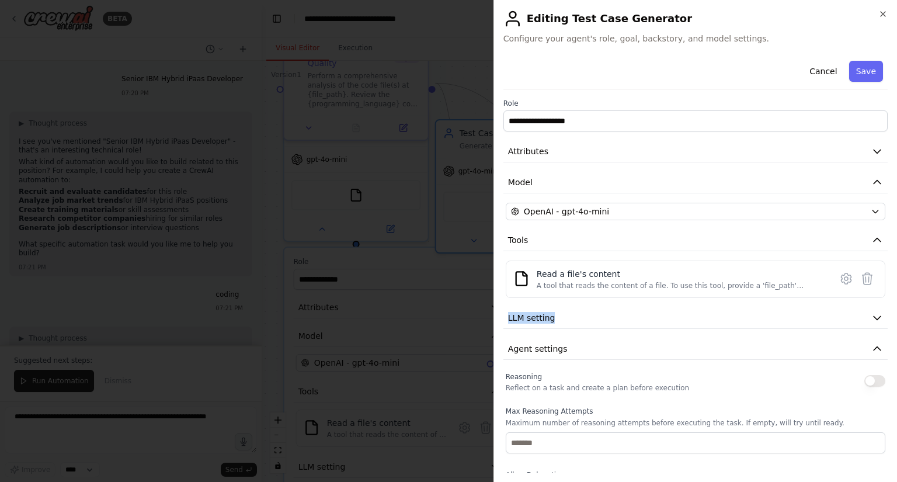
drag, startPoint x: 895, startPoint y: 278, endPoint x: 894, endPoint y: 299, distance: 21.0
click at [894, 299] on div "**********" at bounding box center [694, 241] width 403 height 482
click at [888, 17] on div "**********" at bounding box center [694, 241] width 403 height 482
click at [884, 15] on icon "button" at bounding box center [882, 14] width 5 height 5
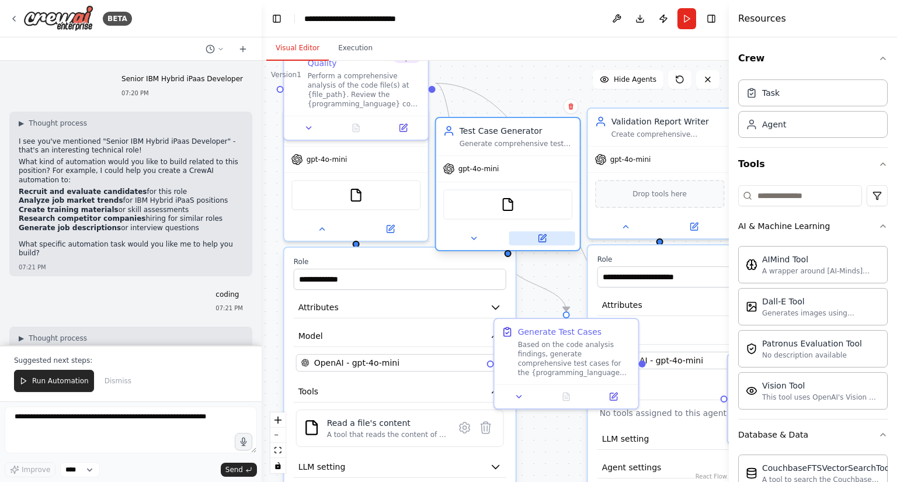
click at [543, 234] on icon at bounding box center [541, 238] width 9 height 9
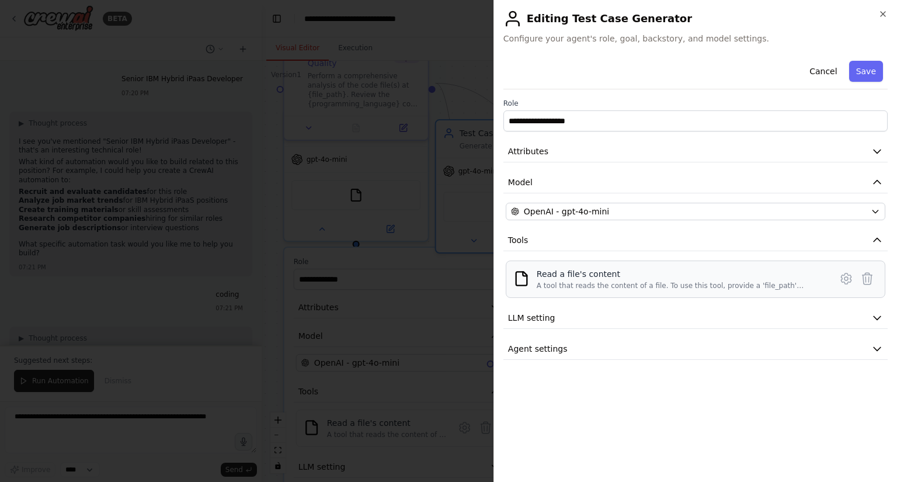
click at [589, 283] on div "A tool that reads the content of a file. To use this tool, provide a 'file_path…" at bounding box center [679, 285] width 287 height 9
click at [846, 278] on icon at bounding box center [846, 278] width 14 height 14
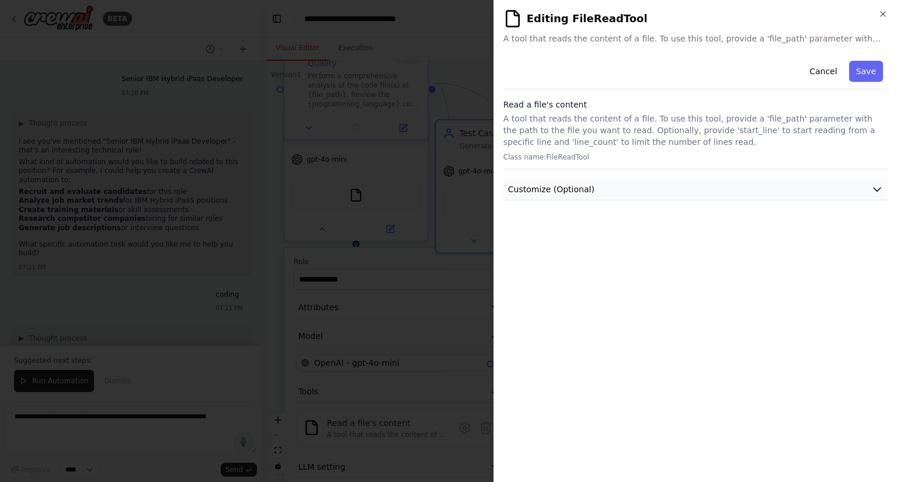
click at [588, 197] on button "Customize (Optional)" at bounding box center [695, 190] width 384 height 22
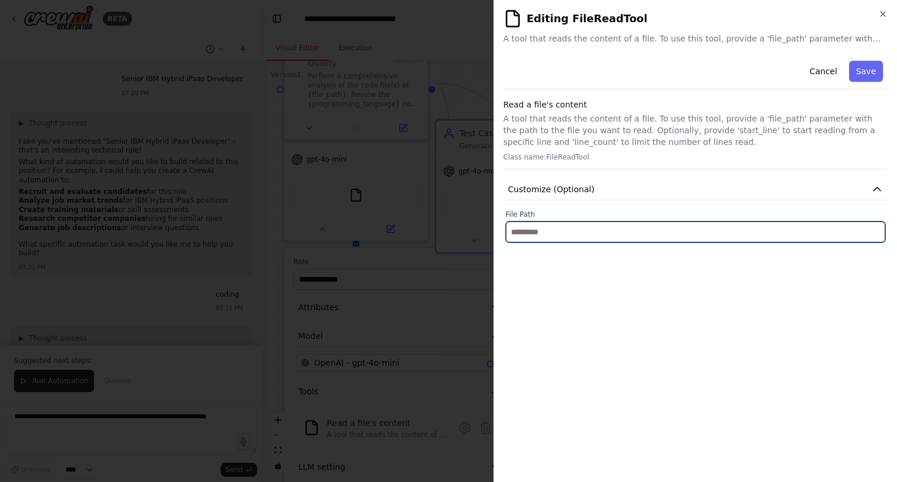
click at [571, 222] on input "text" at bounding box center [695, 231] width 379 height 21
paste input "**********"
type input "**********"
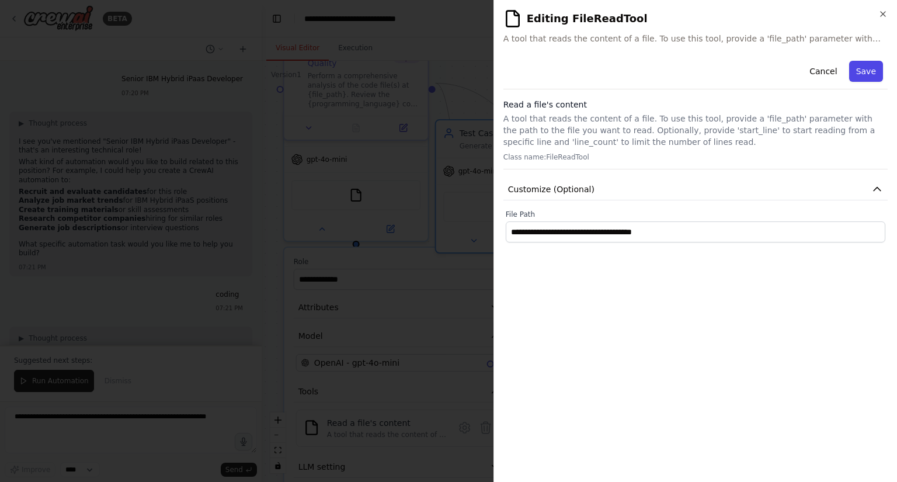
click at [877, 73] on button "Save" at bounding box center [866, 71] width 34 height 21
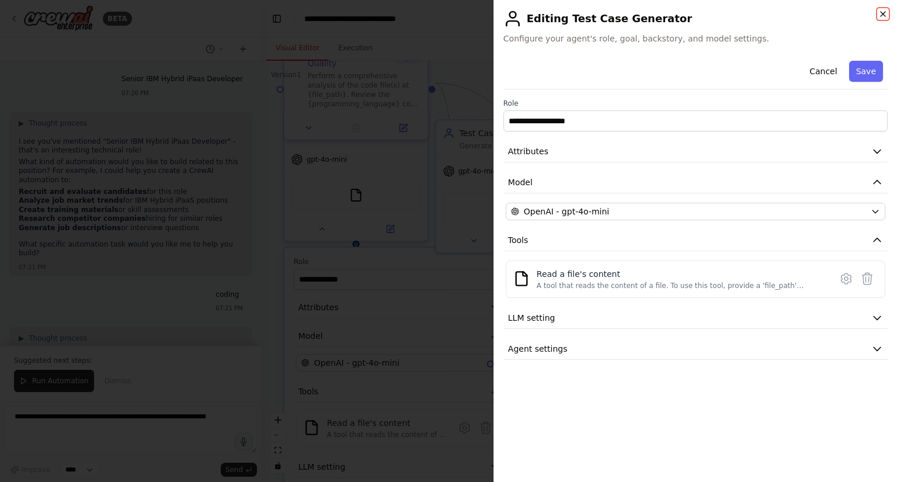
click at [884, 17] on icon "button" at bounding box center [882, 13] width 9 height 9
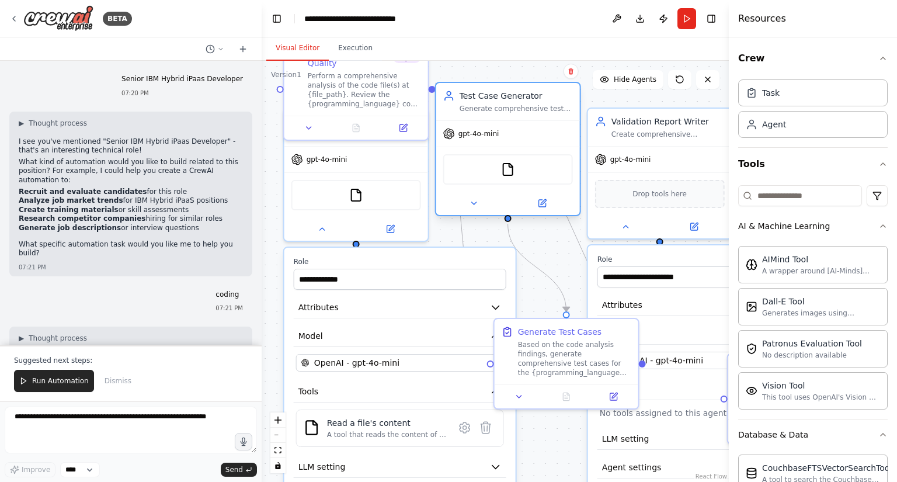
drag, startPoint x: 553, startPoint y: 128, endPoint x: 551, endPoint y: 96, distance: 32.7
click at [551, 96] on div "Test Case Generator" at bounding box center [515, 96] width 113 height 12
click at [654, 133] on div "Create comprehensive validation reports that summarize code analysis findings, …" at bounding box center [667, 131] width 113 height 9
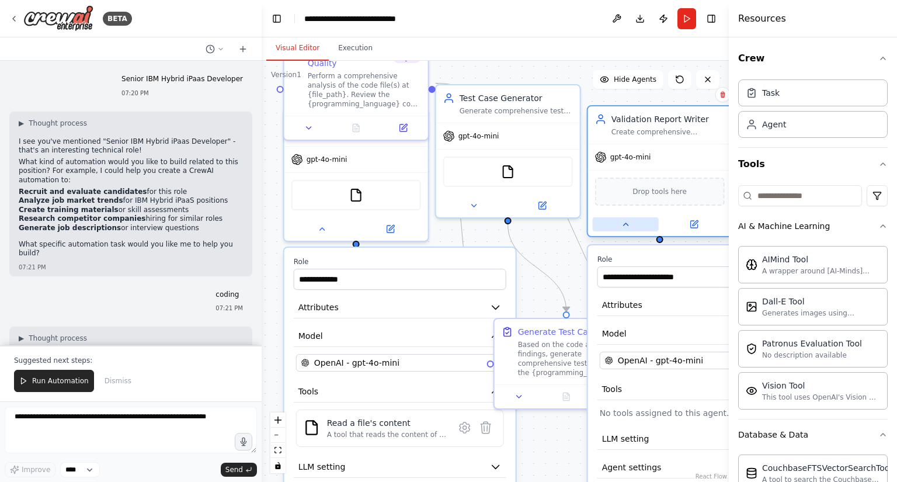
click at [629, 231] on button at bounding box center [626, 224] width 66 height 14
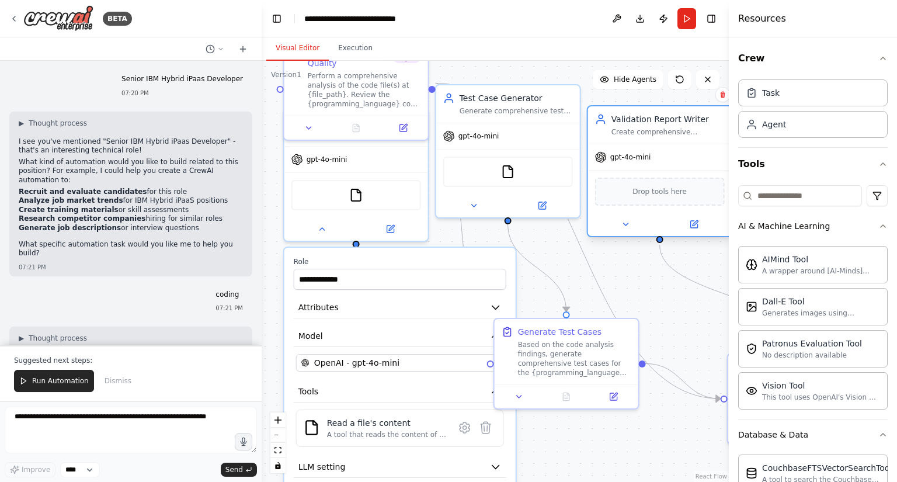
click at [692, 233] on div at bounding box center [660, 223] width 144 height 23
click at [697, 226] on icon at bounding box center [693, 224] width 7 height 7
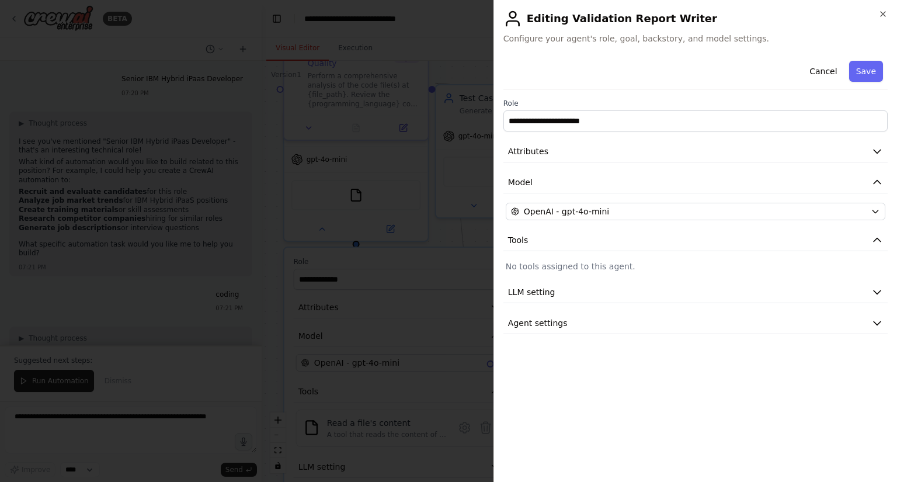
click at [684, 257] on div "**********" at bounding box center [695, 195] width 384 height 278
click at [768, 151] on button "Attributes" at bounding box center [695, 152] width 384 height 22
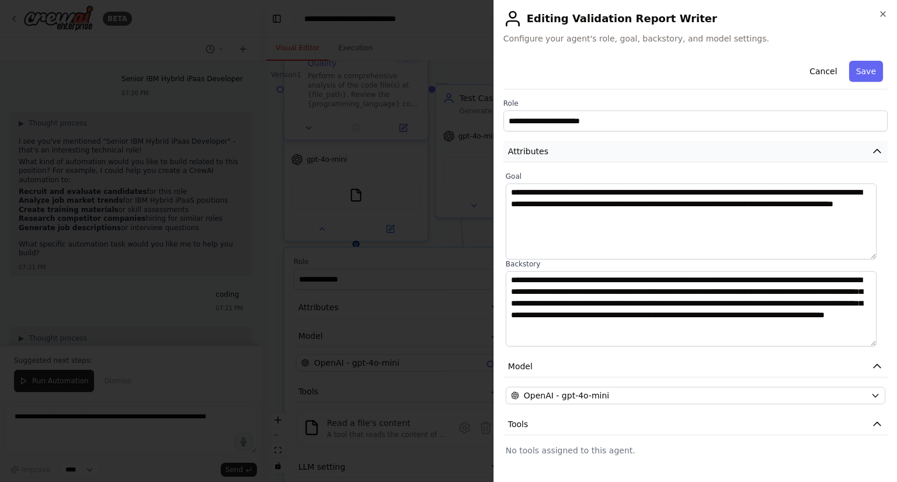
click at [768, 151] on button "Attributes" at bounding box center [695, 152] width 384 height 22
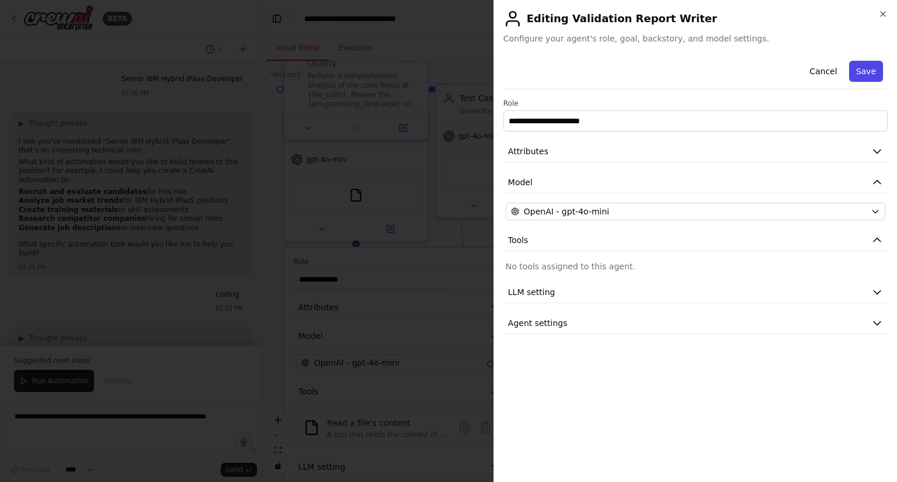
click at [869, 69] on button "Save" at bounding box center [866, 71] width 34 height 21
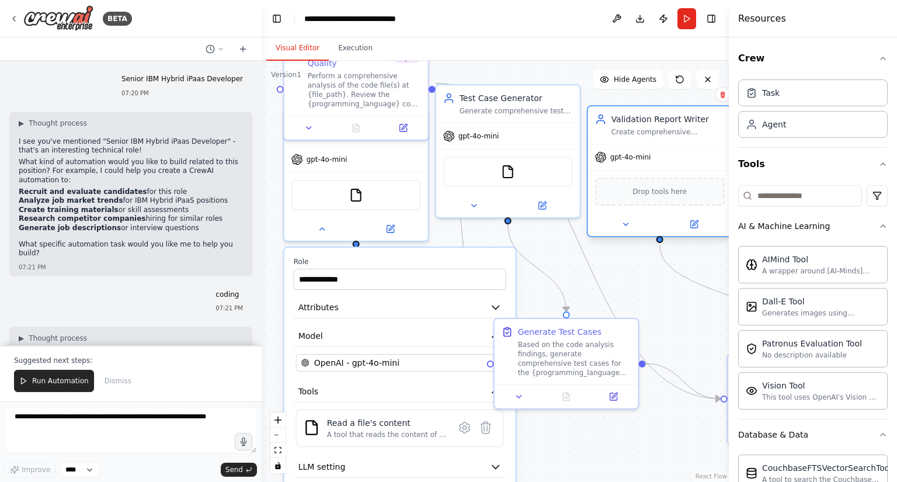
click at [670, 196] on span "Drop tools here" at bounding box center [659, 192] width 54 height 12
click at [627, 198] on div "Drop tools here" at bounding box center [660, 191] width 130 height 28
click at [618, 227] on button at bounding box center [626, 224] width 66 height 14
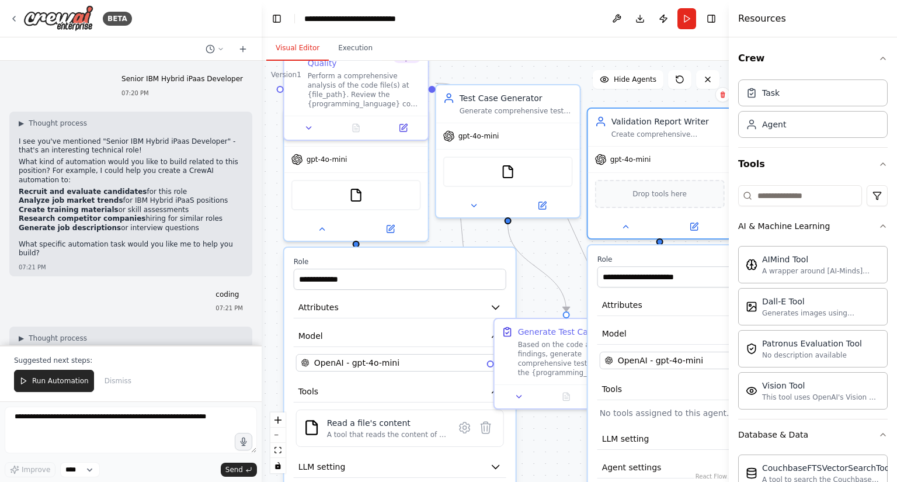
click at [551, 257] on div "**********" at bounding box center [495, 271] width 467 height 421
click at [523, 245] on div "**********" at bounding box center [495, 271] width 467 height 421
click at [688, 24] on button "Run" at bounding box center [686, 18] width 19 height 21
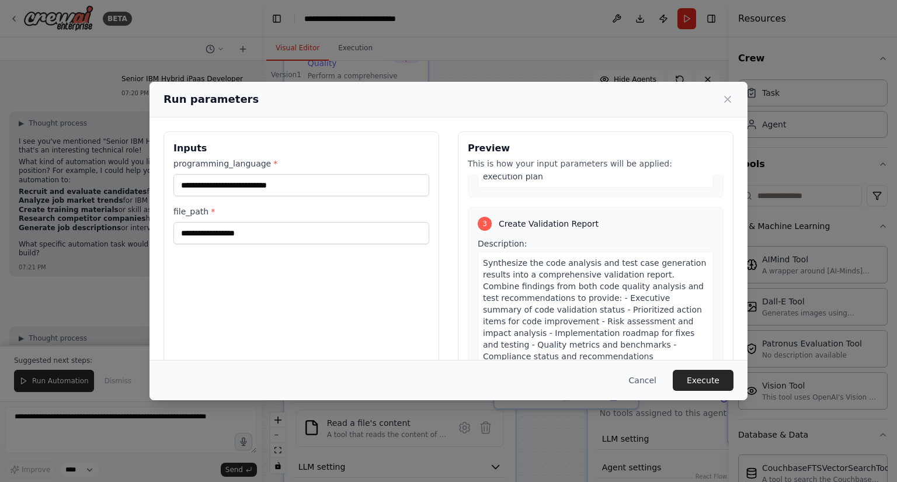
scroll to position [546, 0]
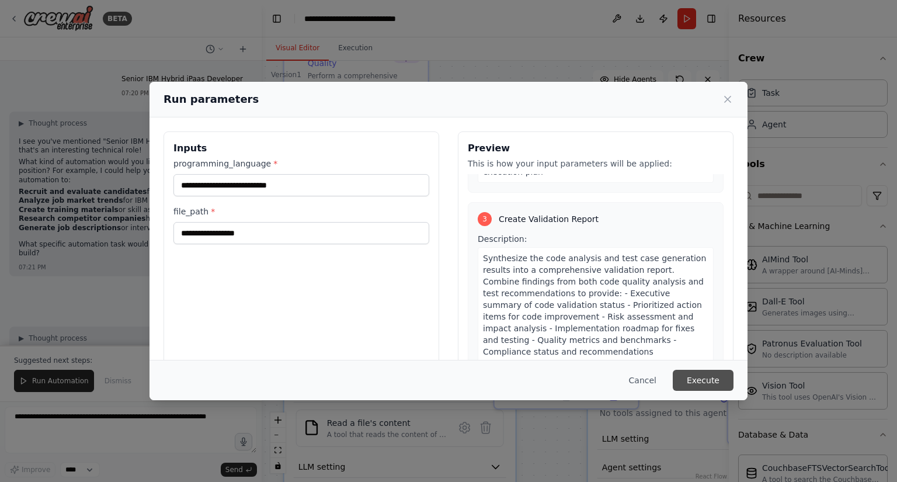
click at [724, 380] on button "Execute" at bounding box center [702, 380] width 61 height 21
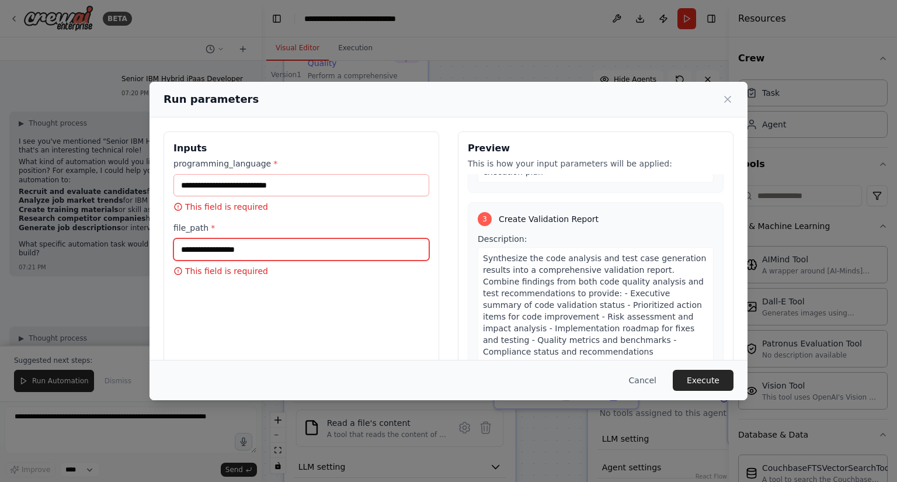
click at [243, 242] on input "file_path *" at bounding box center [301, 249] width 256 height 22
paste input "**********"
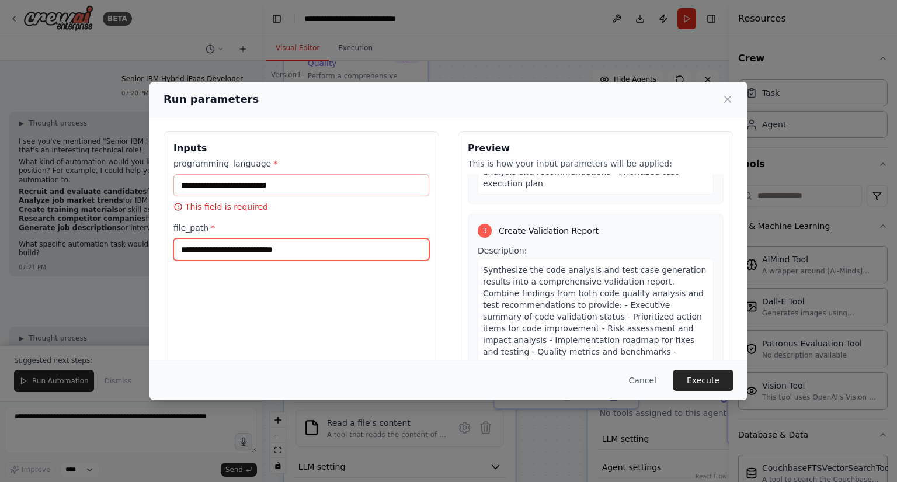
type input "**********"
drag, startPoint x: 336, startPoint y: 248, endPoint x: 86, endPoint y: 239, distance: 250.0
click at [86, 236] on div "**********" at bounding box center [448, 241] width 897 height 482
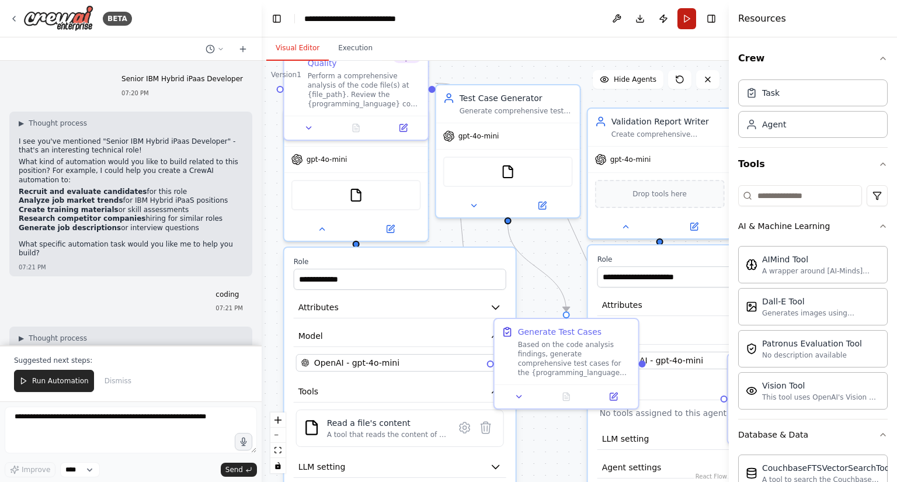
click at [688, 19] on button "Run" at bounding box center [686, 18] width 19 height 21
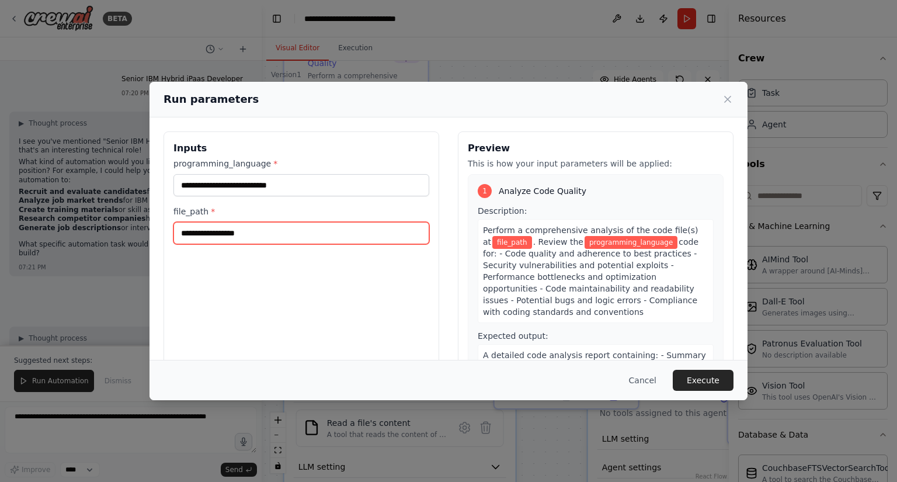
click at [277, 237] on input "file_path *" at bounding box center [301, 233] width 256 height 22
paste input "**********"
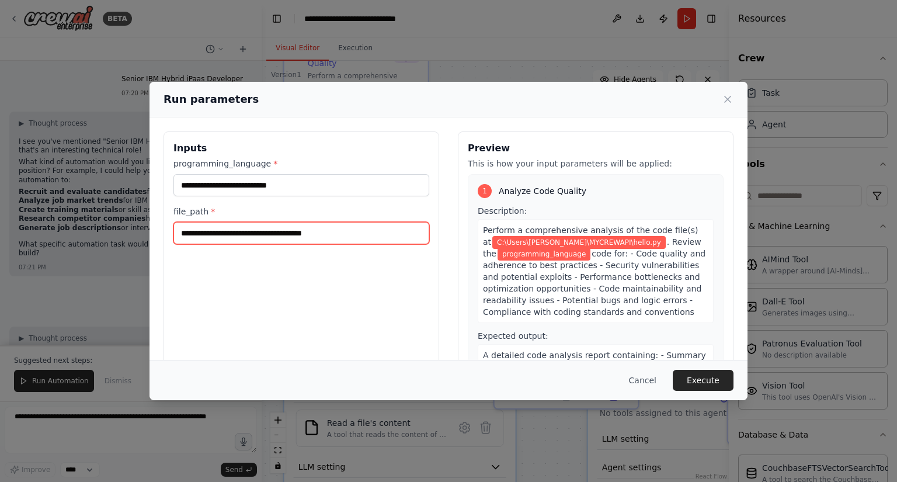
type input "**********"
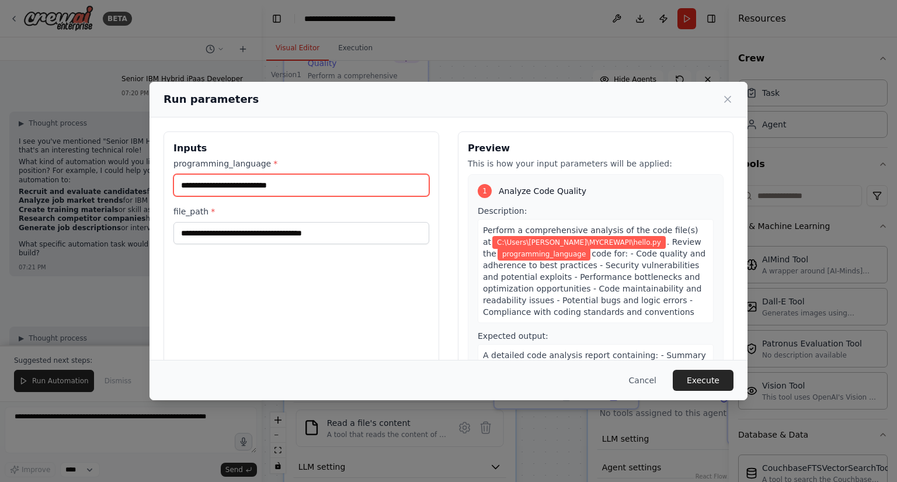
click at [298, 183] on input "programming_language *" at bounding box center [301, 185] width 256 height 22
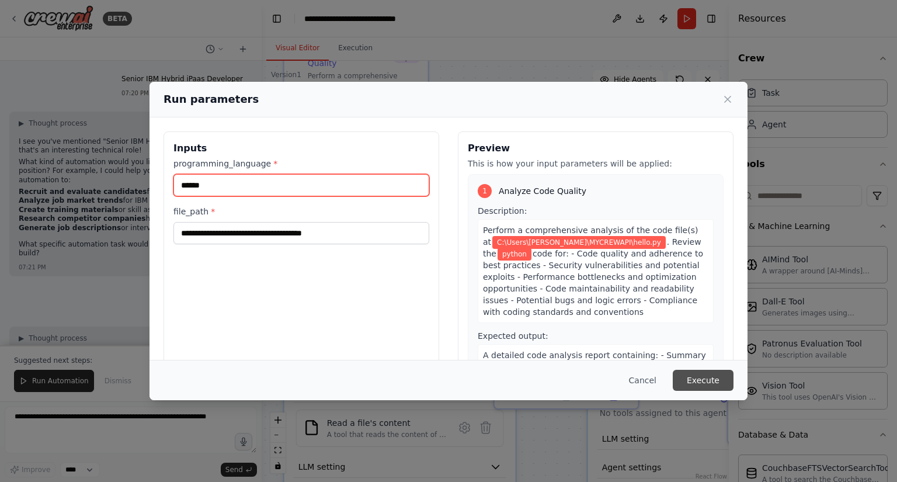
type input "******"
click at [698, 380] on button "Execute" at bounding box center [702, 380] width 61 height 21
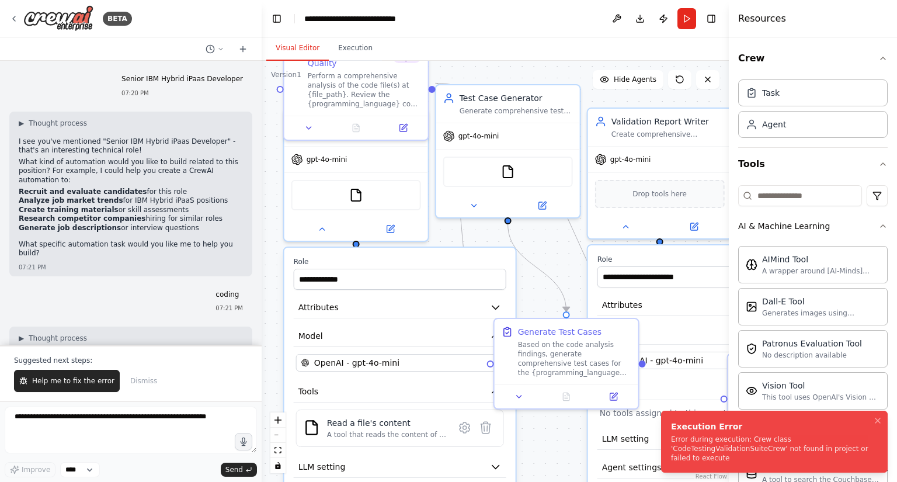
click at [705, 454] on div "Error during execution: Crew class 'CodeTestingValidationSuiteCrew' not found i…" at bounding box center [772, 448] width 202 height 28
click at [367, 51] on button "Execution" at bounding box center [355, 48] width 53 height 25
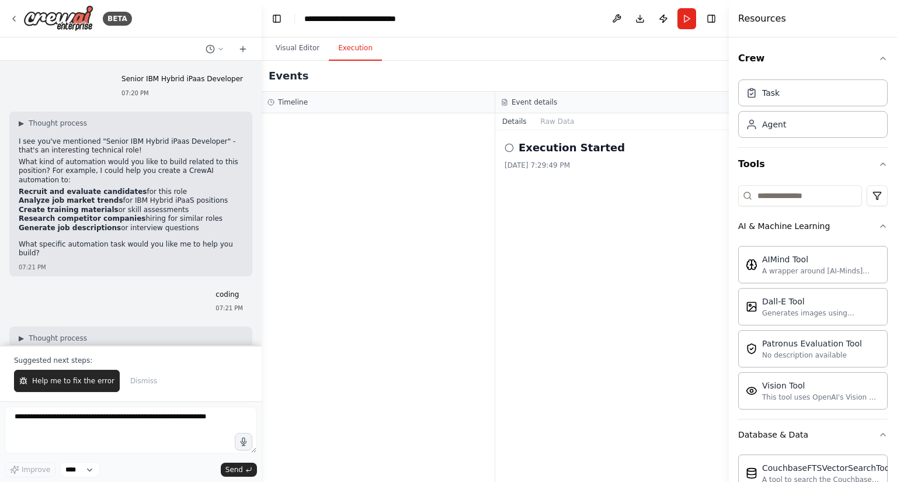
click at [576, 152] on h2 "Execution Started" at bounding box center [571, 148] width 106 height 16
click at [557, 126] on button "Raw Data" at bounding box center [558, 121] width 48 height 16
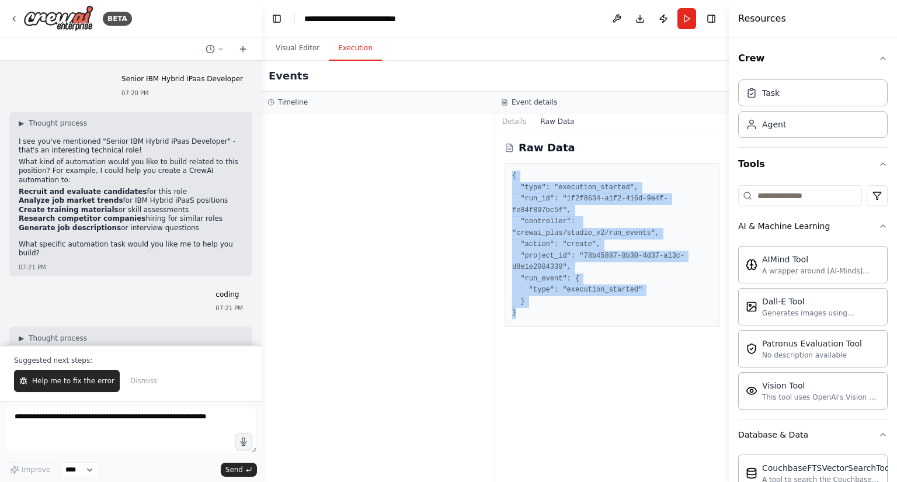
drag, startPoint x: 551, startPoint y: 288, endPoint x: 510, endPoint y: 177, distance: 118.7
click at [510, 177] on div "{ "type": "execution_started", "run_id": "1f2f8634-a1f2-416d-9e4f-fe84f897bc5f"…" at bounding box center [611, 244] width 215 height 163
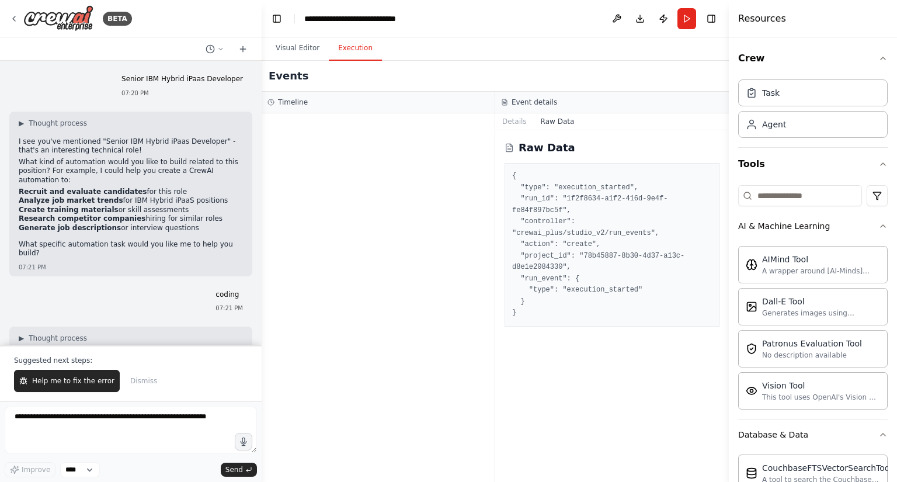
click at [321, 370] on div at bounding box center [378, 297] width 233 height 368
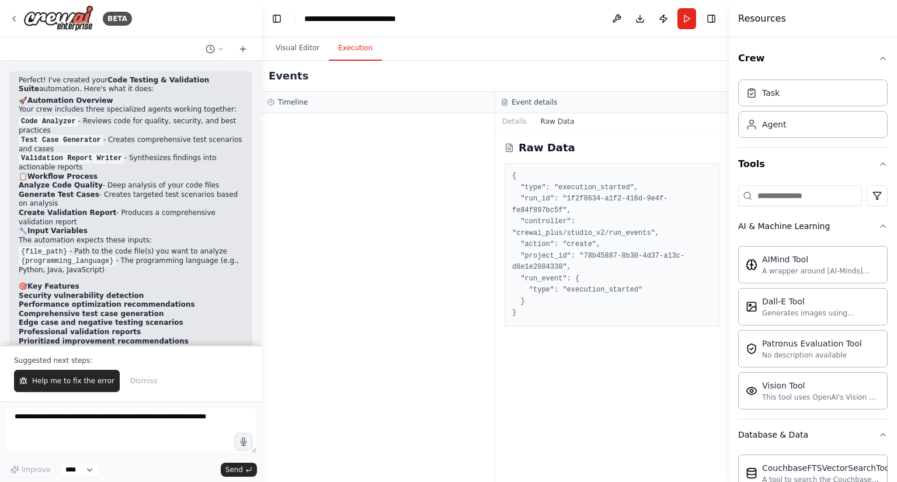
scroll to position [1187, 0]
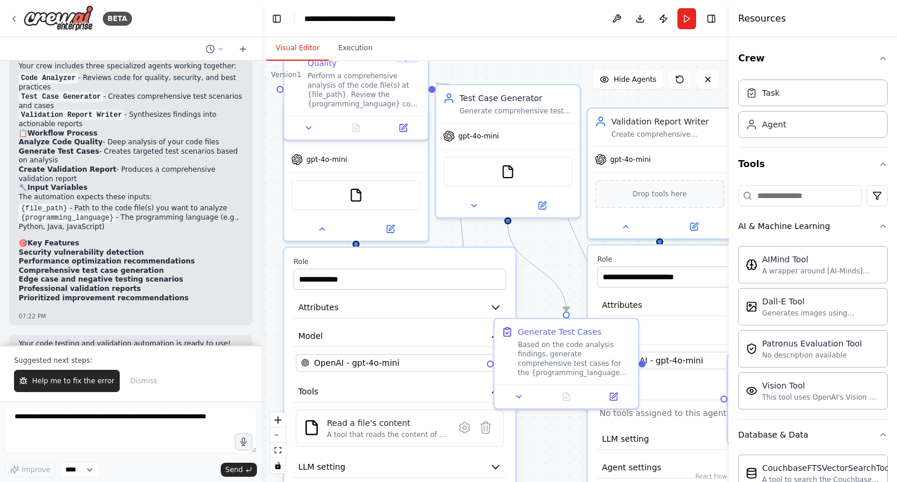
click at [300, 53] on button "Visual Editor" at bounding box center [297, 48] width 62 height 25
click at [545, 439] on div "**********" at bounding box center [495, 271] width 467 height 421
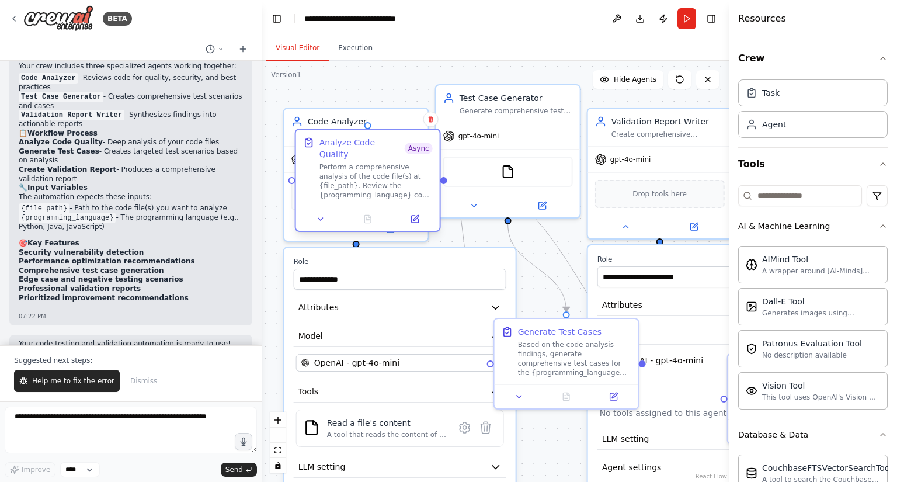
drag, startPoint x: 386, startPoint y: 102, endPoint x: 396, endPoint y: 194, distance: 93.3
click at [396, 194] on div "Analyze Code Quality Async Perform a comprehensive analysis of the code file(s)…" at bounding box center [368, 168] width 144 height 77
